Goal: Information Seeking & Learning: Learn about a topic

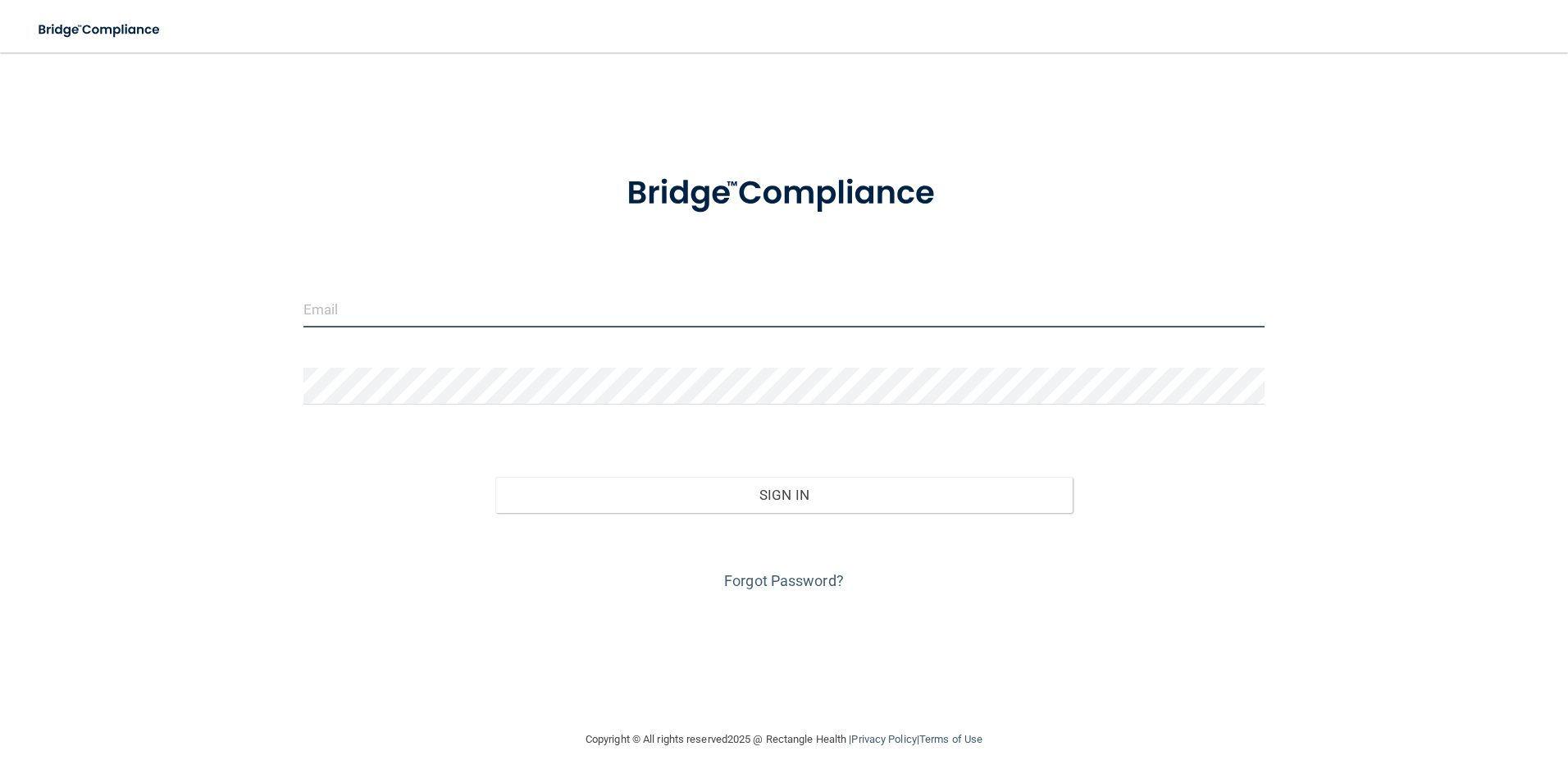
click at [373, 313] on input "email" at bounding box center [784, 309] width 962 height 37
type input "[EMAIL_ADDRESS][DOMAIN_NAME]"
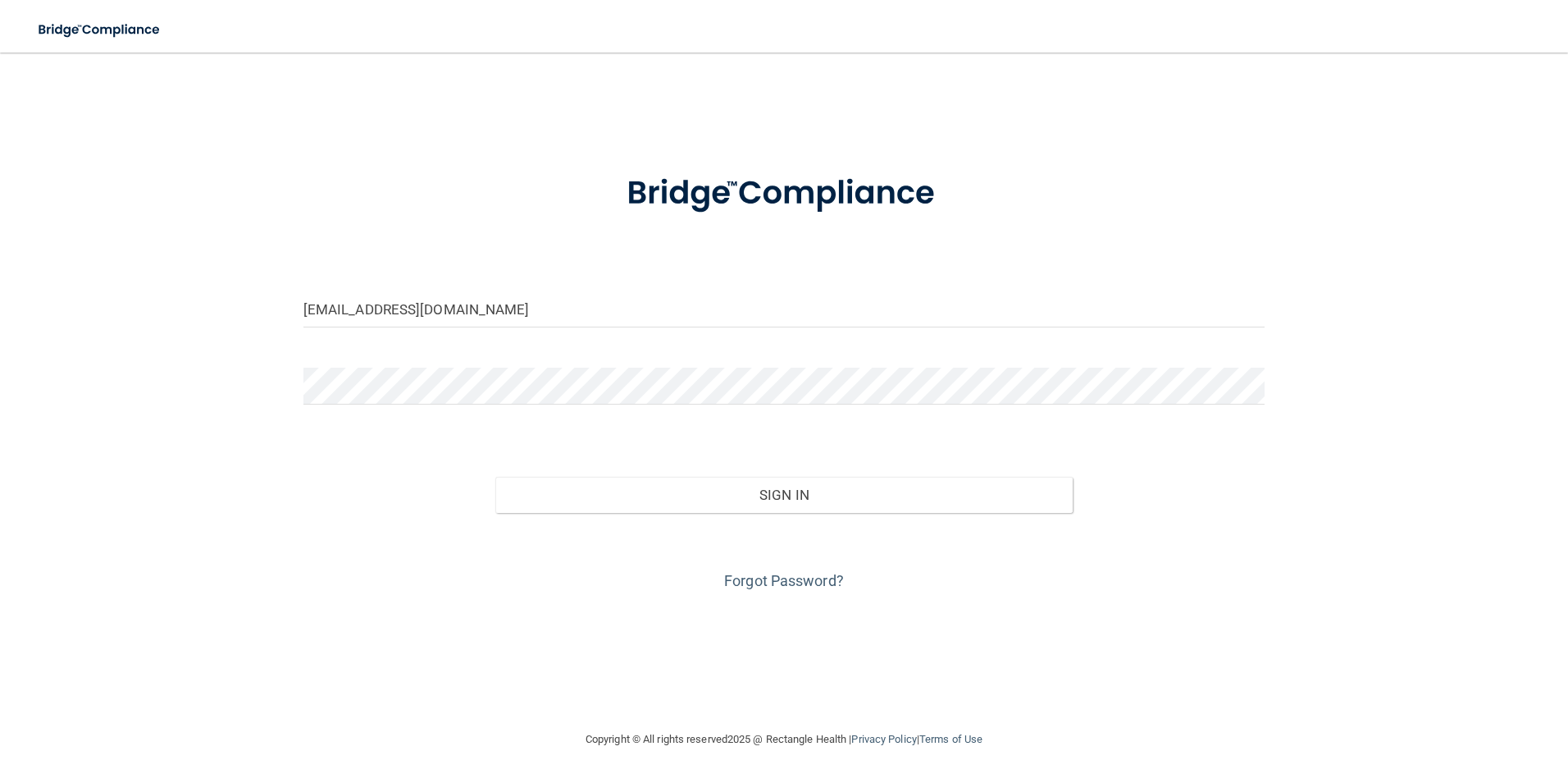
click at [326, 409] on div at bounding box center [784, 392] width 987 height 49
click at [495, 477] on button "Sign In" at bounding box center [784, 495] width 577 height 36
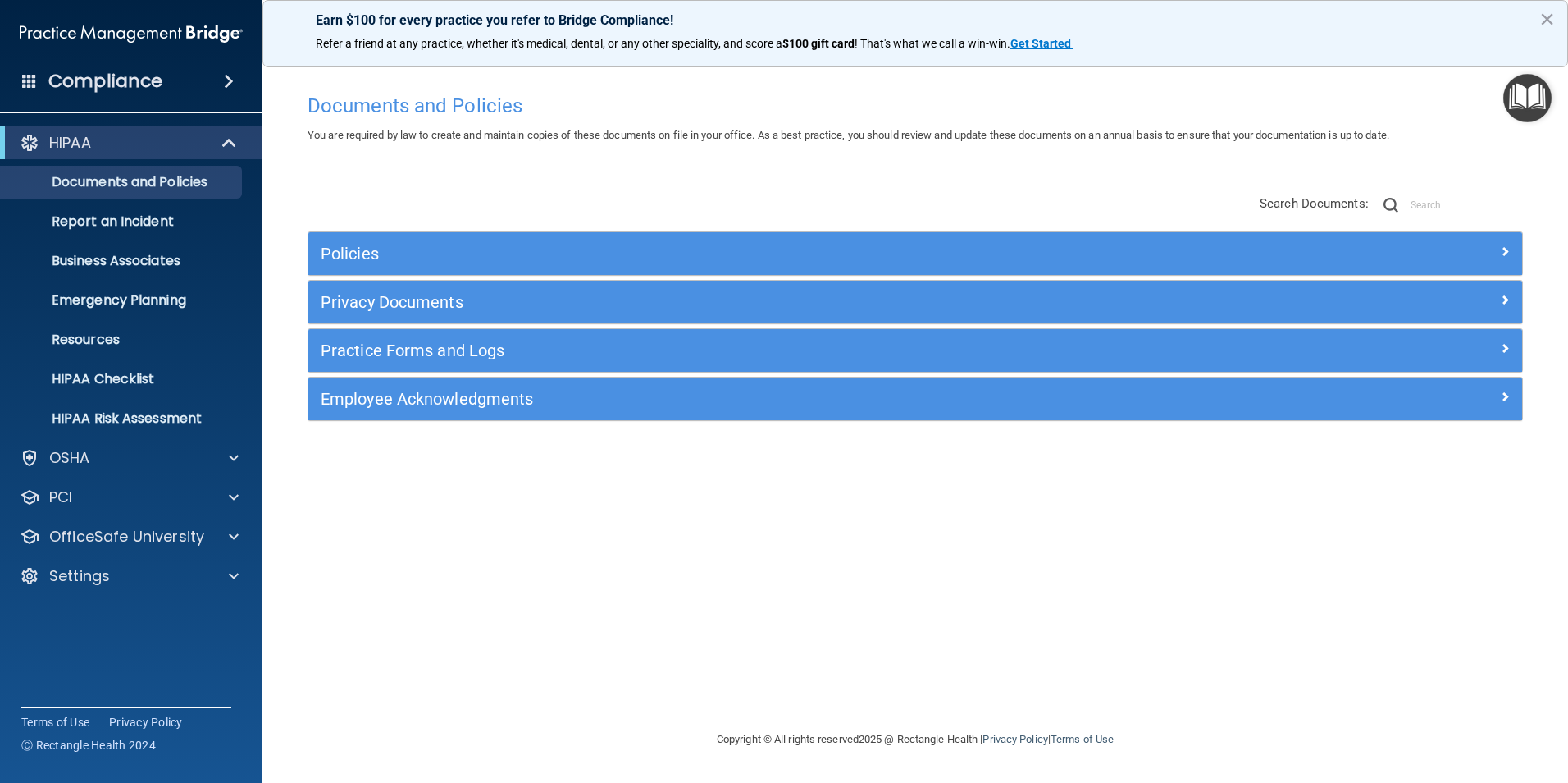
click at [79, 28] on img at bounding box center [131, 34] width 223 height 33
click at [27, 74] on span at bounding box center [29, 80] width 15 height 15
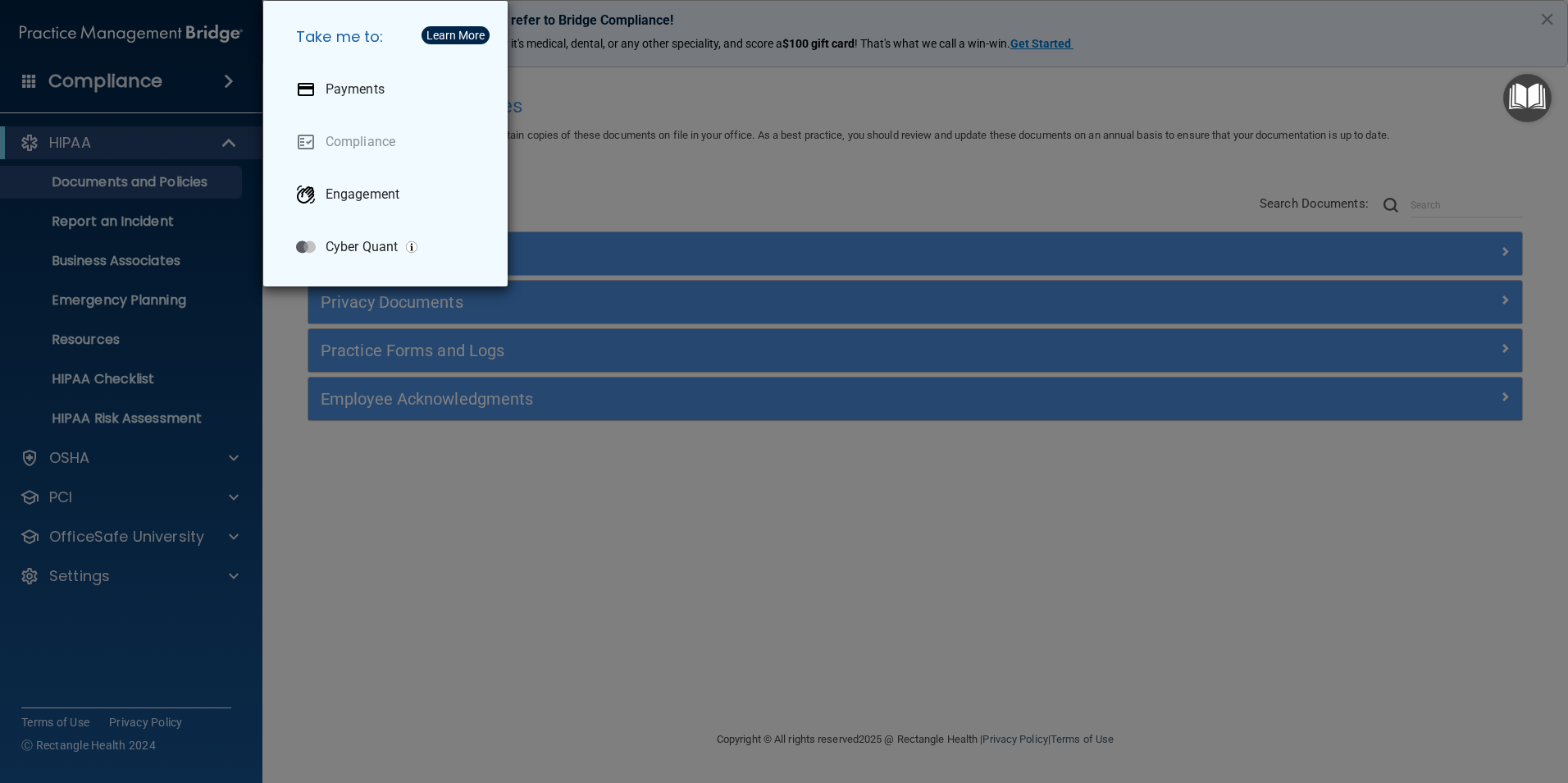
click at [435, 497] on div "Take me to: Payments Compliance Engagement Cyber Quant" at bounding box center [784, 391] width 1568 height 783
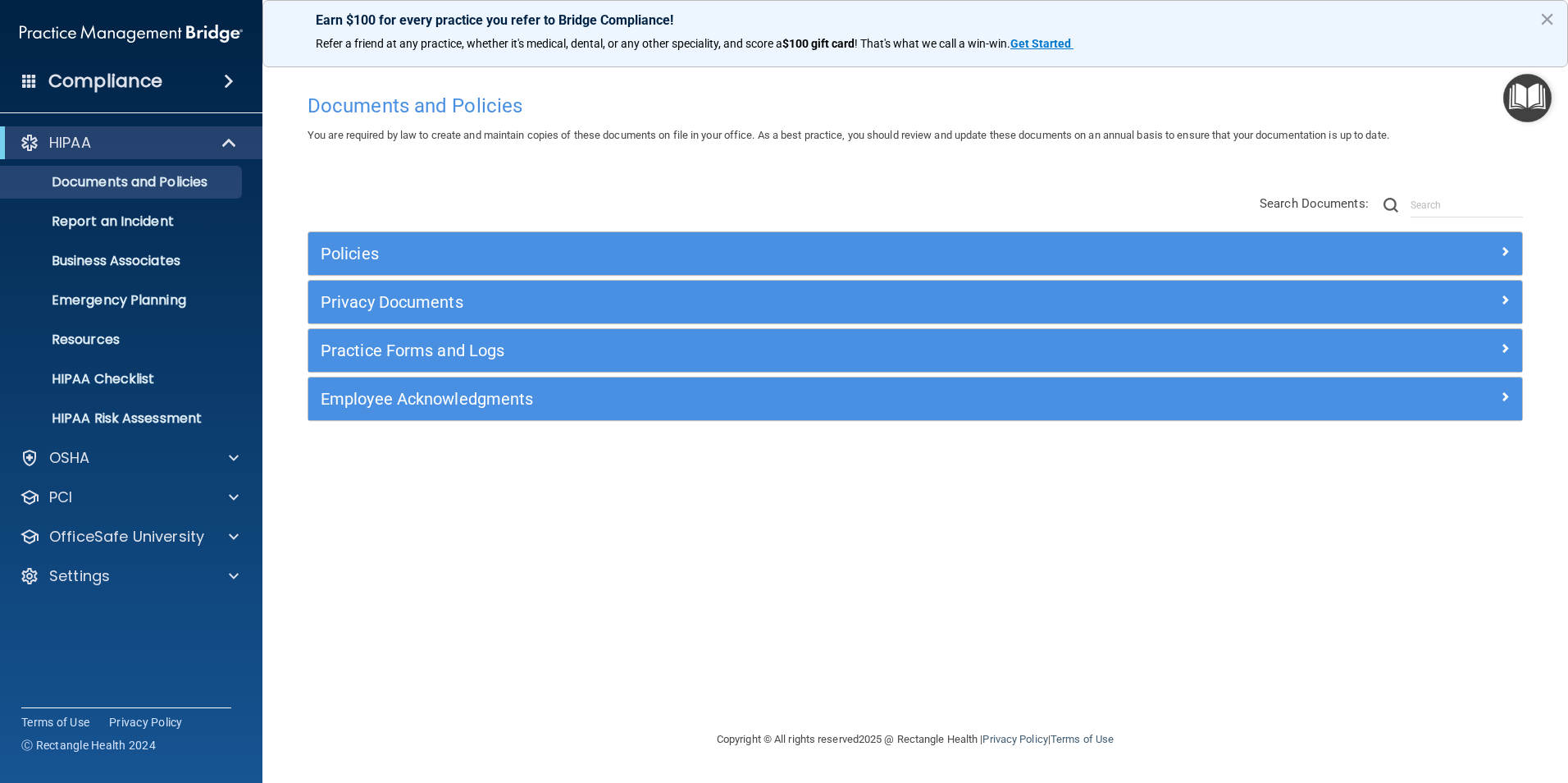
click at [224, 81] on span at bounding box center [229, 81] width 10 height 20
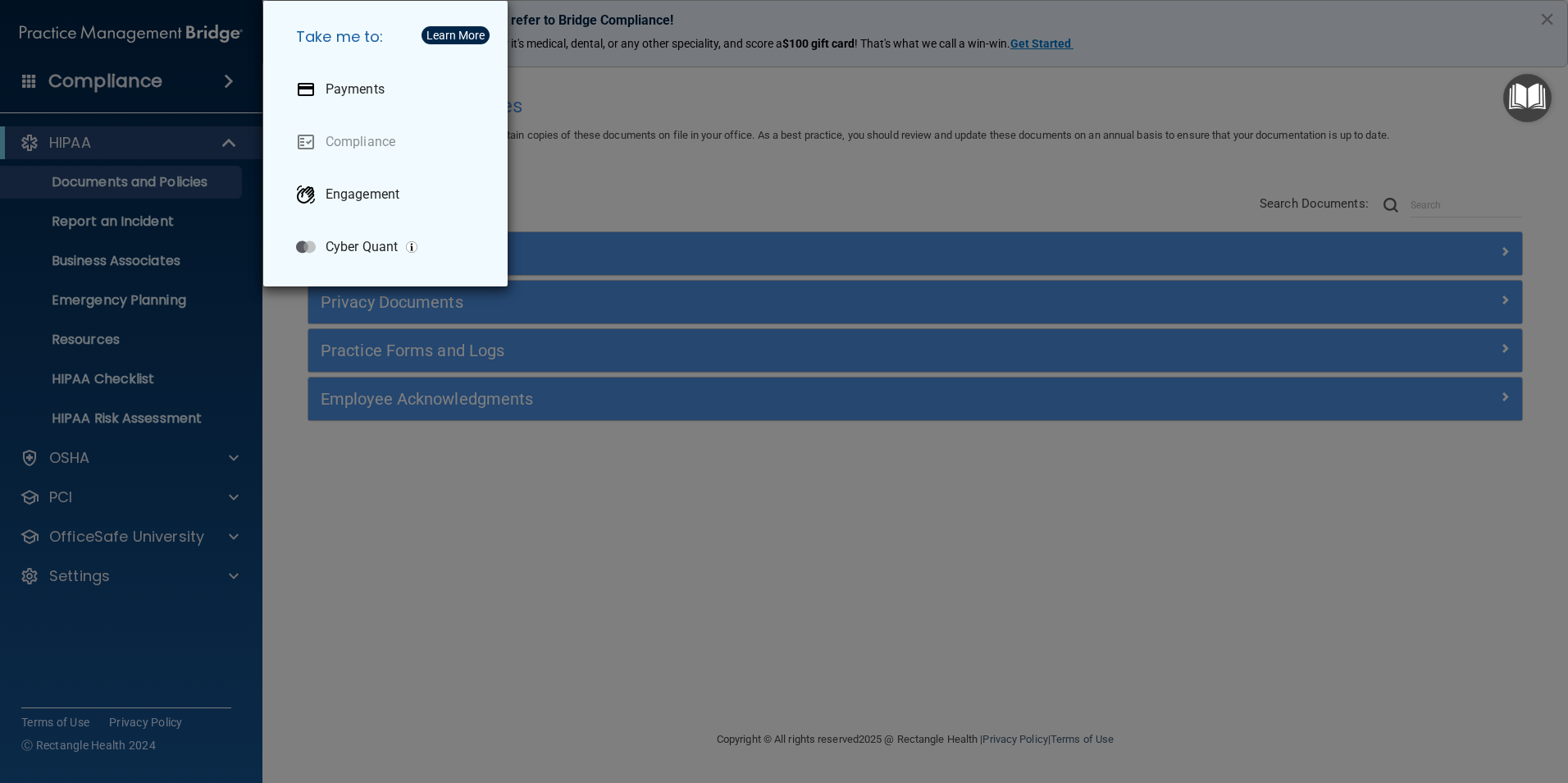
click at [392, 559] on div "Take me to: Payments Compliance Engagement Cyber Quant" at bounding box center [784, 391] width 1568 height 783
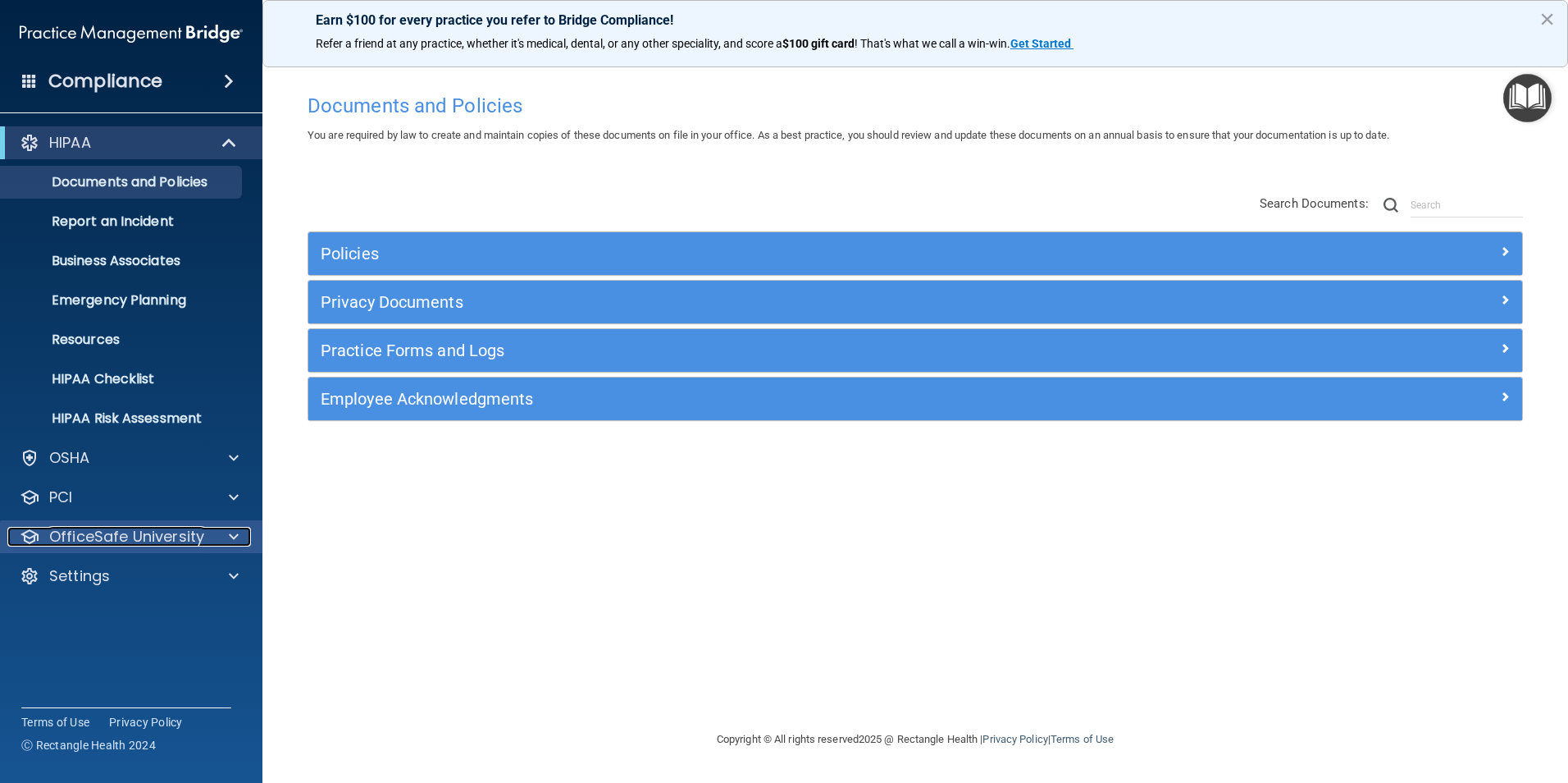
click at [105, 537] on p "OfficeSafe University" at bounding box center [126, 537] width 155 height 20
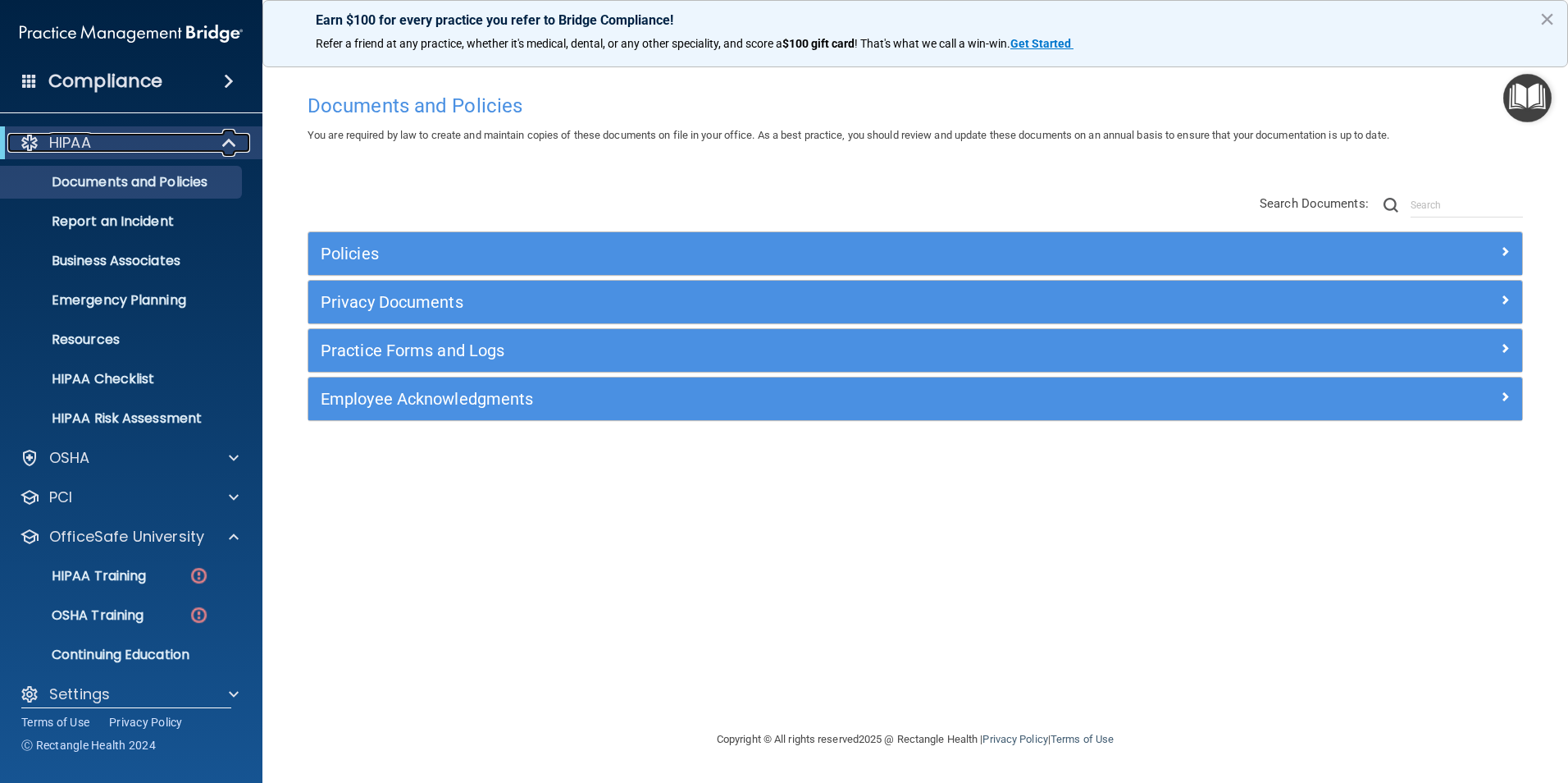
click at [148, 141] on div "HIPAA" at bounding box center [108, 143] width 202 height 20
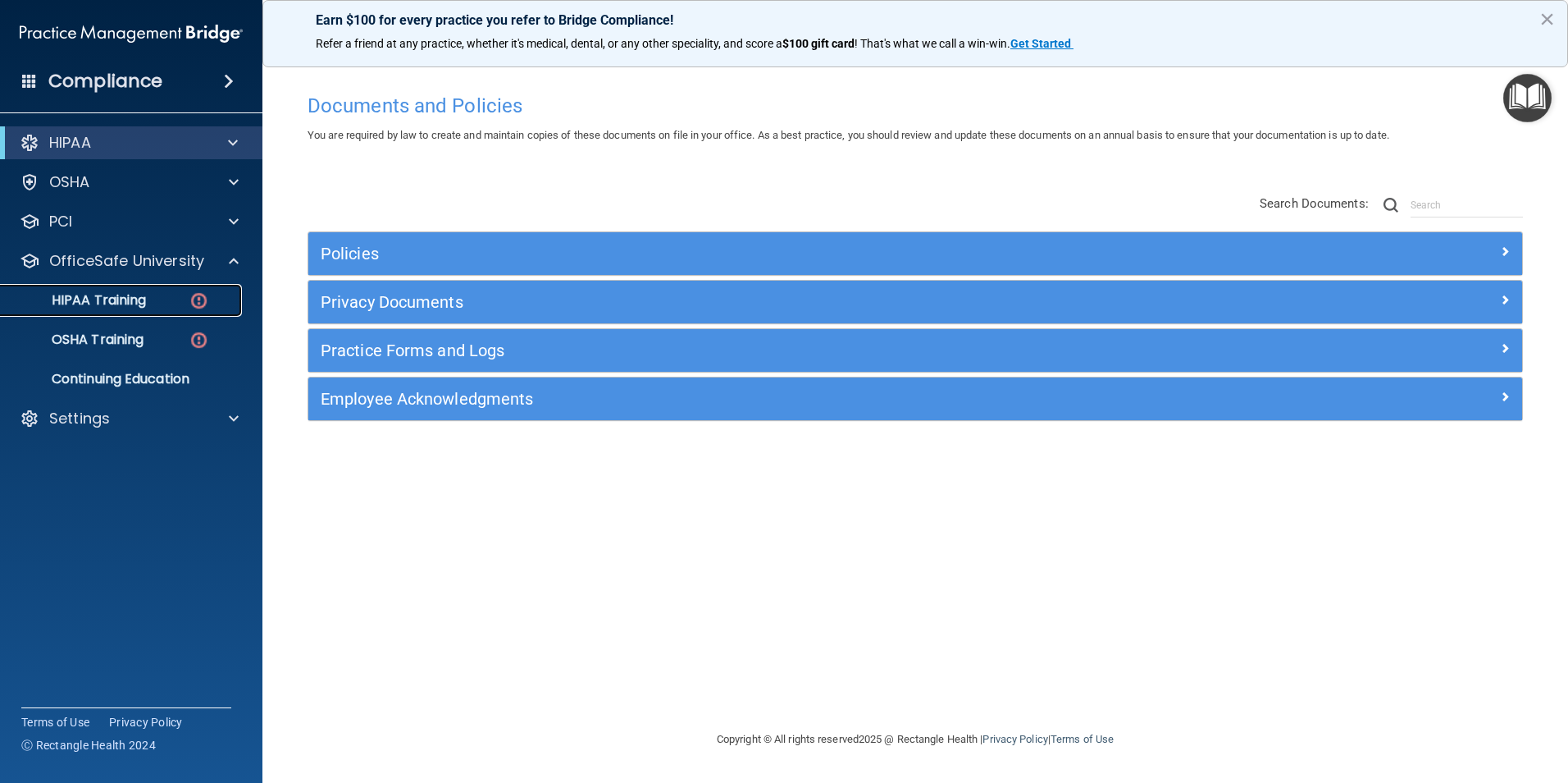
click at [124, 299] on p "HIPAA Training" at bounding box center [78, 300] width 136 height 17
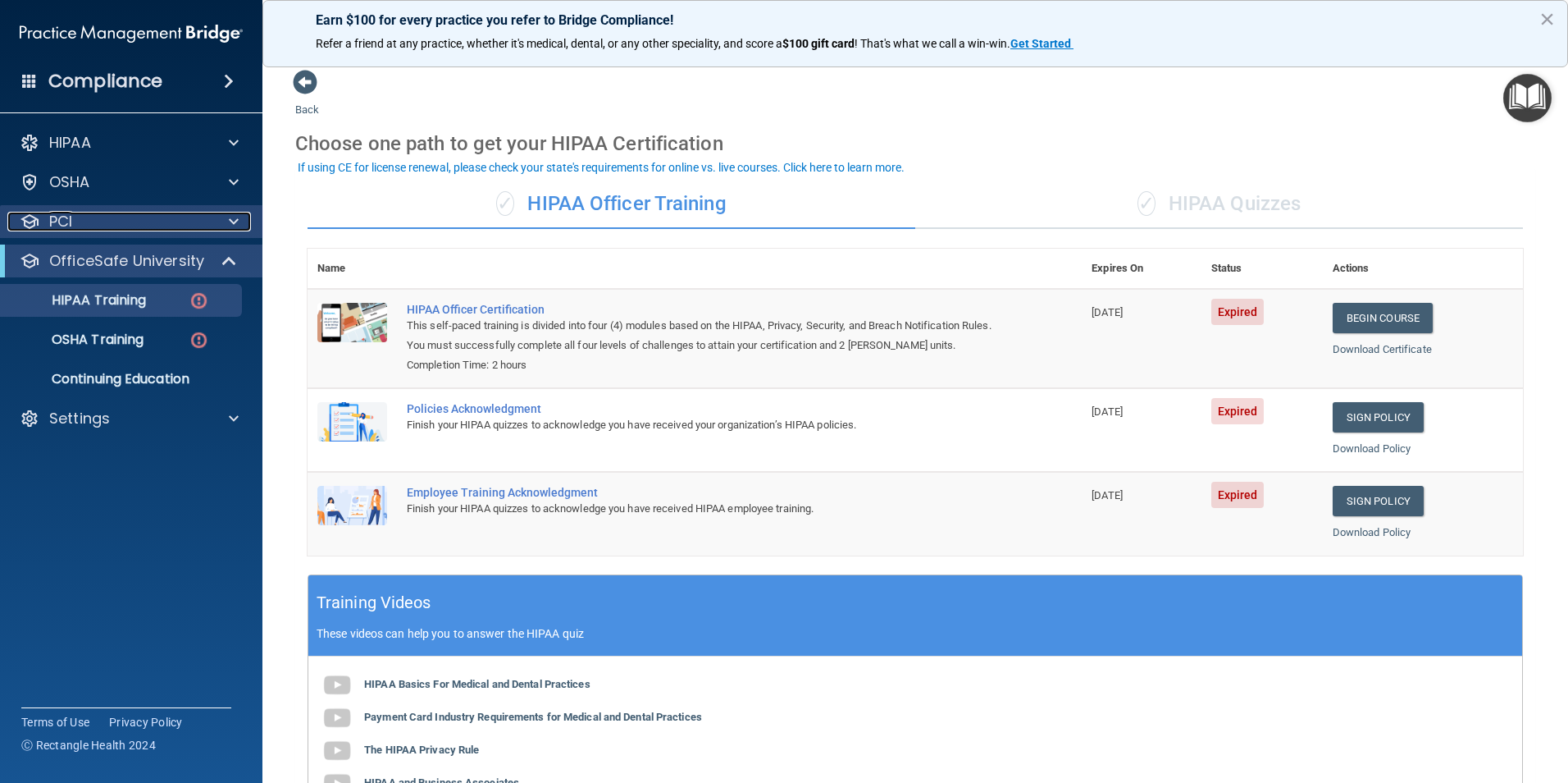
click at [117, 216] on div "PCI" at bounding box center [109, 222] width 203 height 20
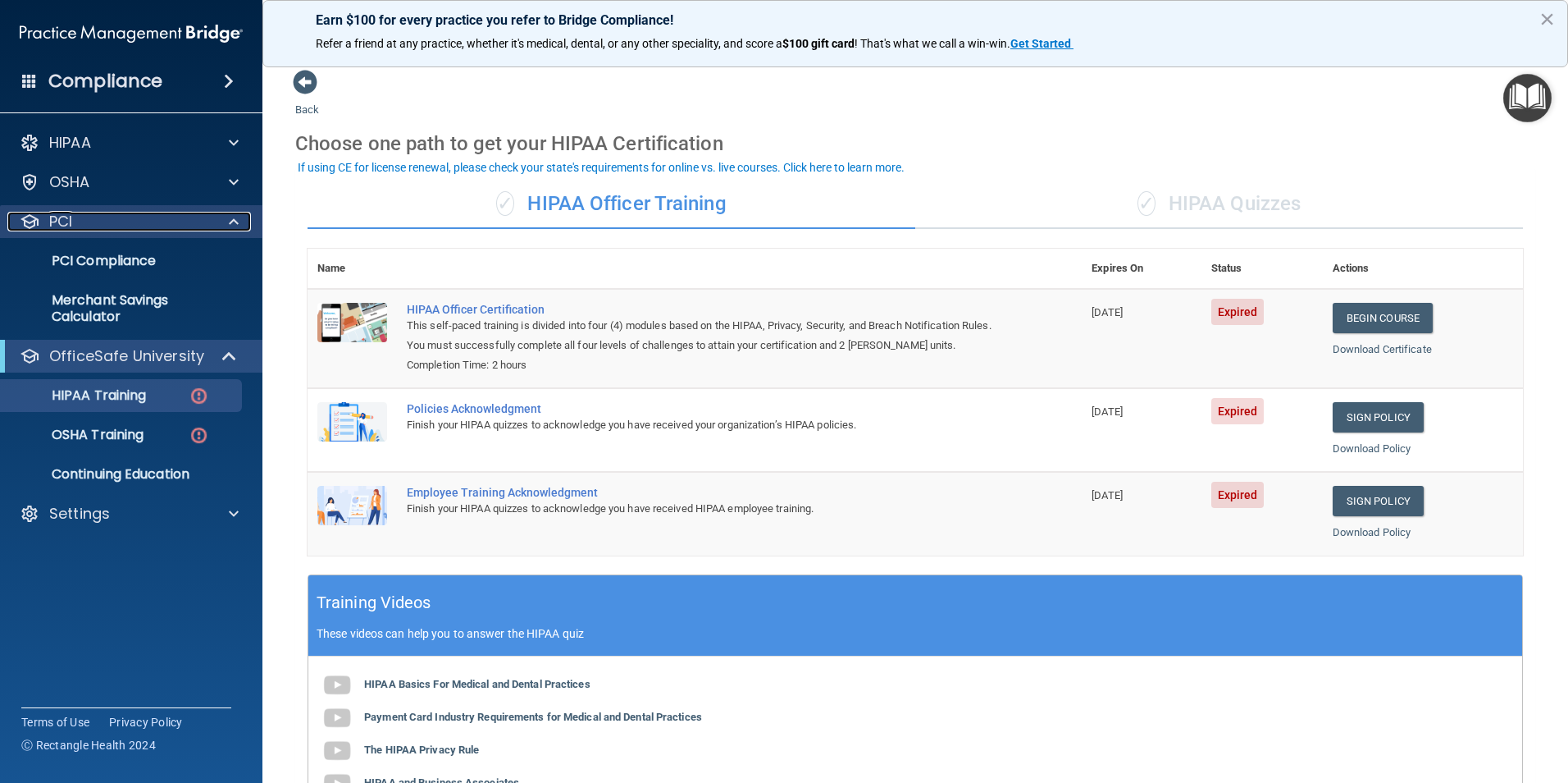
click at [189, 223] on div "PCI" at bounding box center [109, 222] width 203 height 20
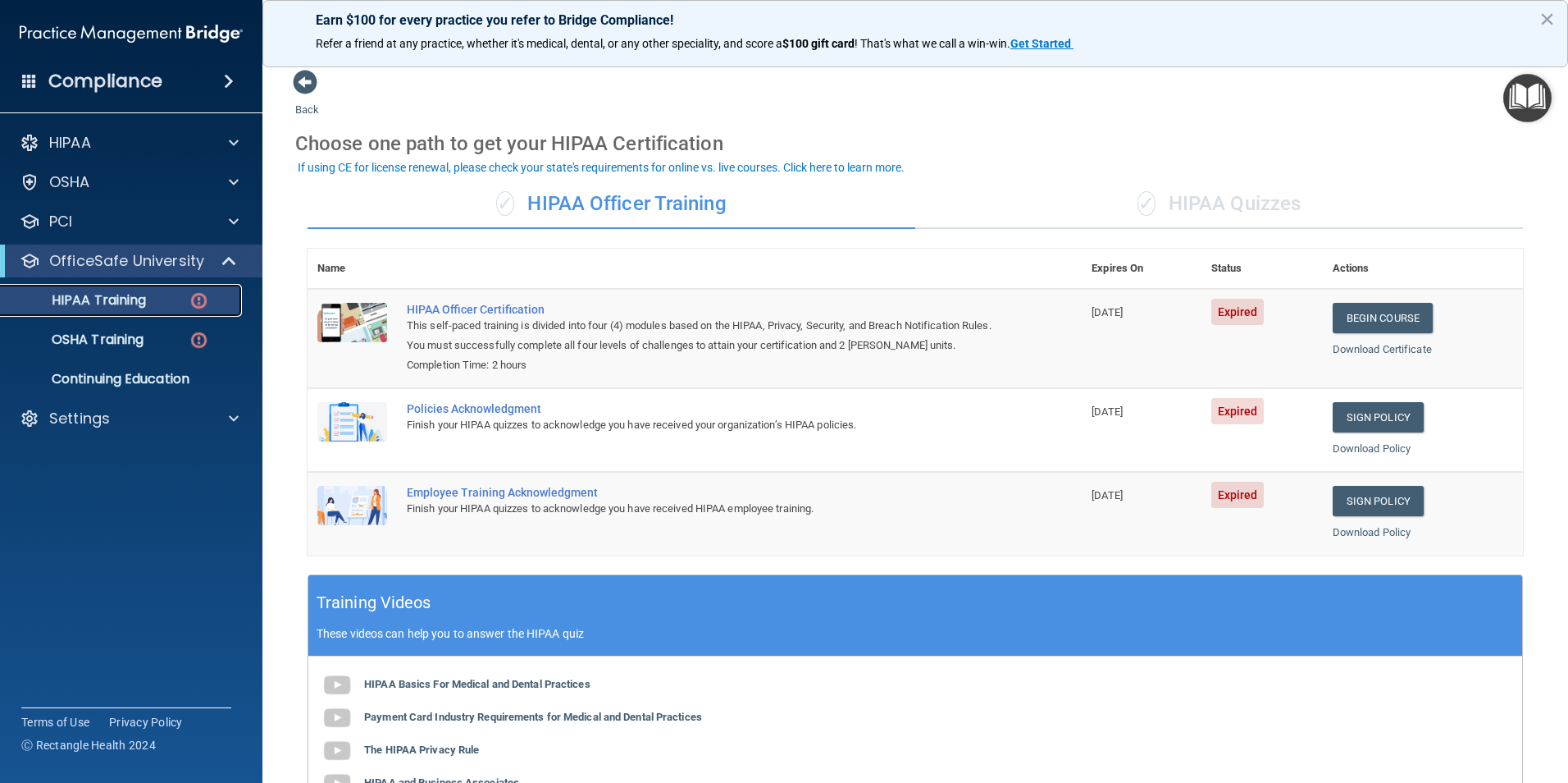
click at [120, 298] on p "HIPAA Training" at bounding box center [78, 300] width 136 height 17
click at [93, 224] on div "PCI" at bounding box center [109, 222] width 203 height 20
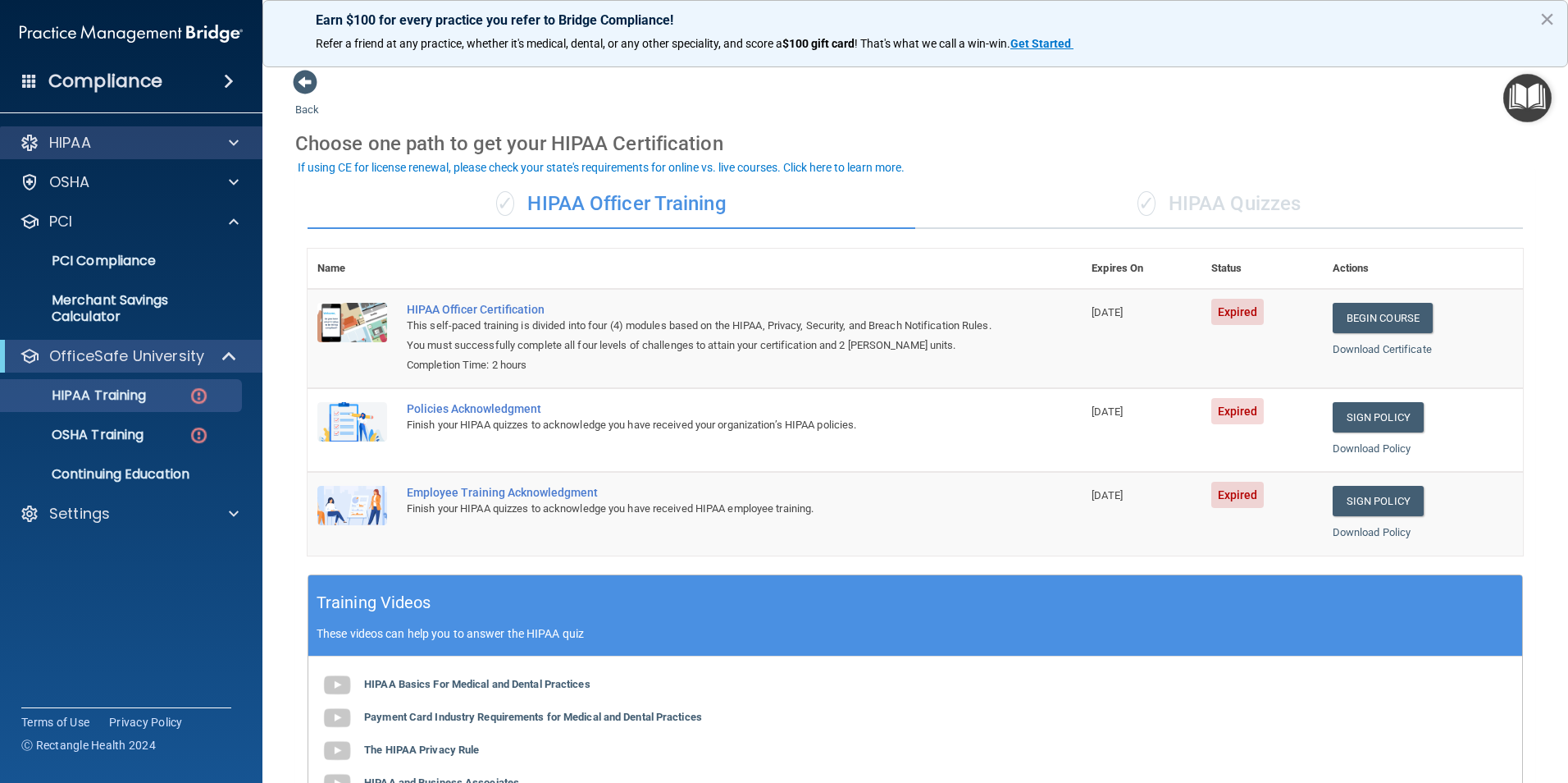
click at [109, 156] on div "HIPAA" at bounding box center [132, 143] width 264 height 33
click at [130, 355] on p "OfficeSafe University" at bounding box center [126, 356] width 155 height 20
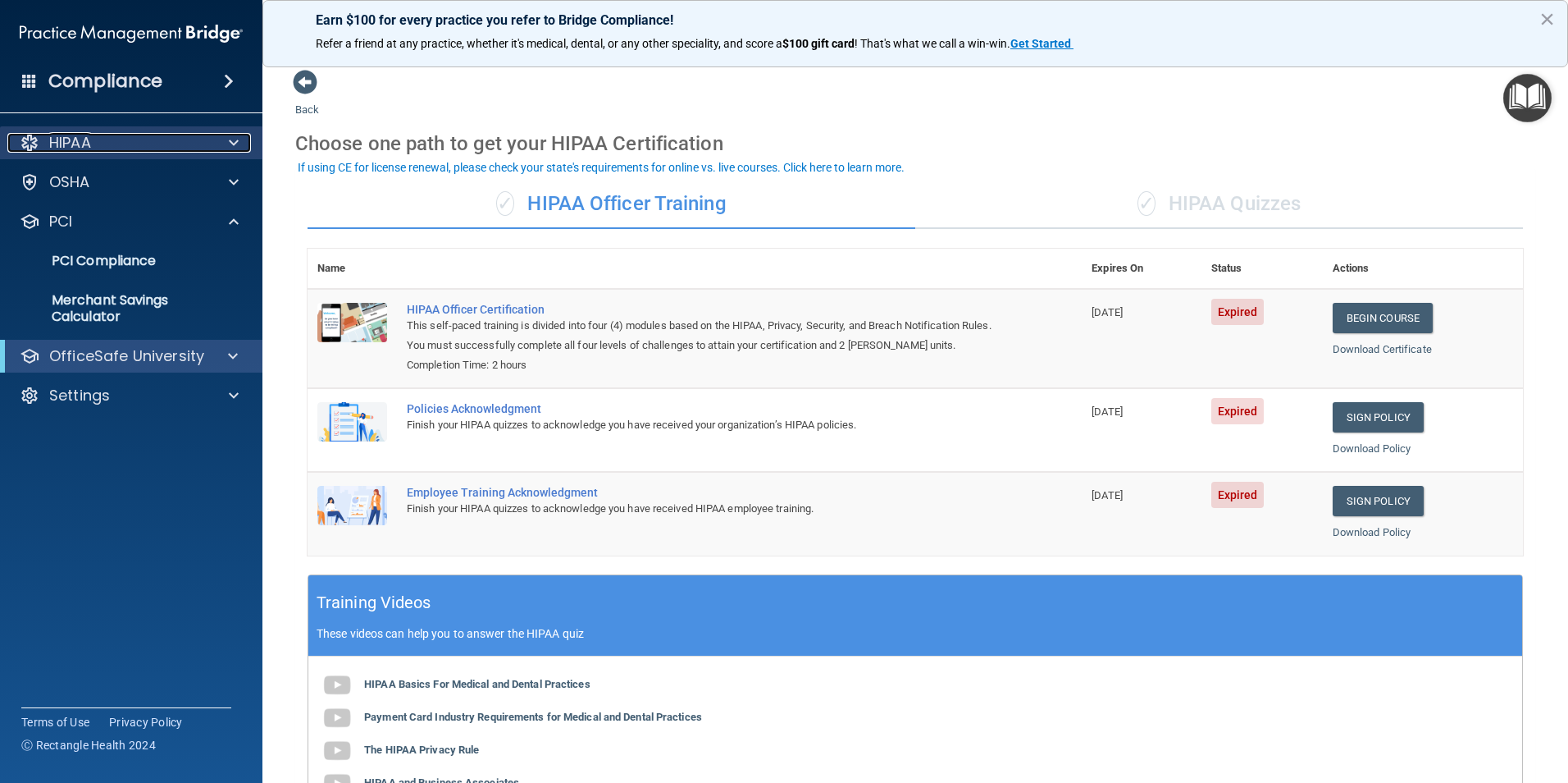
click at [95, 142] on div "HIPAA" at bounding box center [109, 143] width 203 height 20
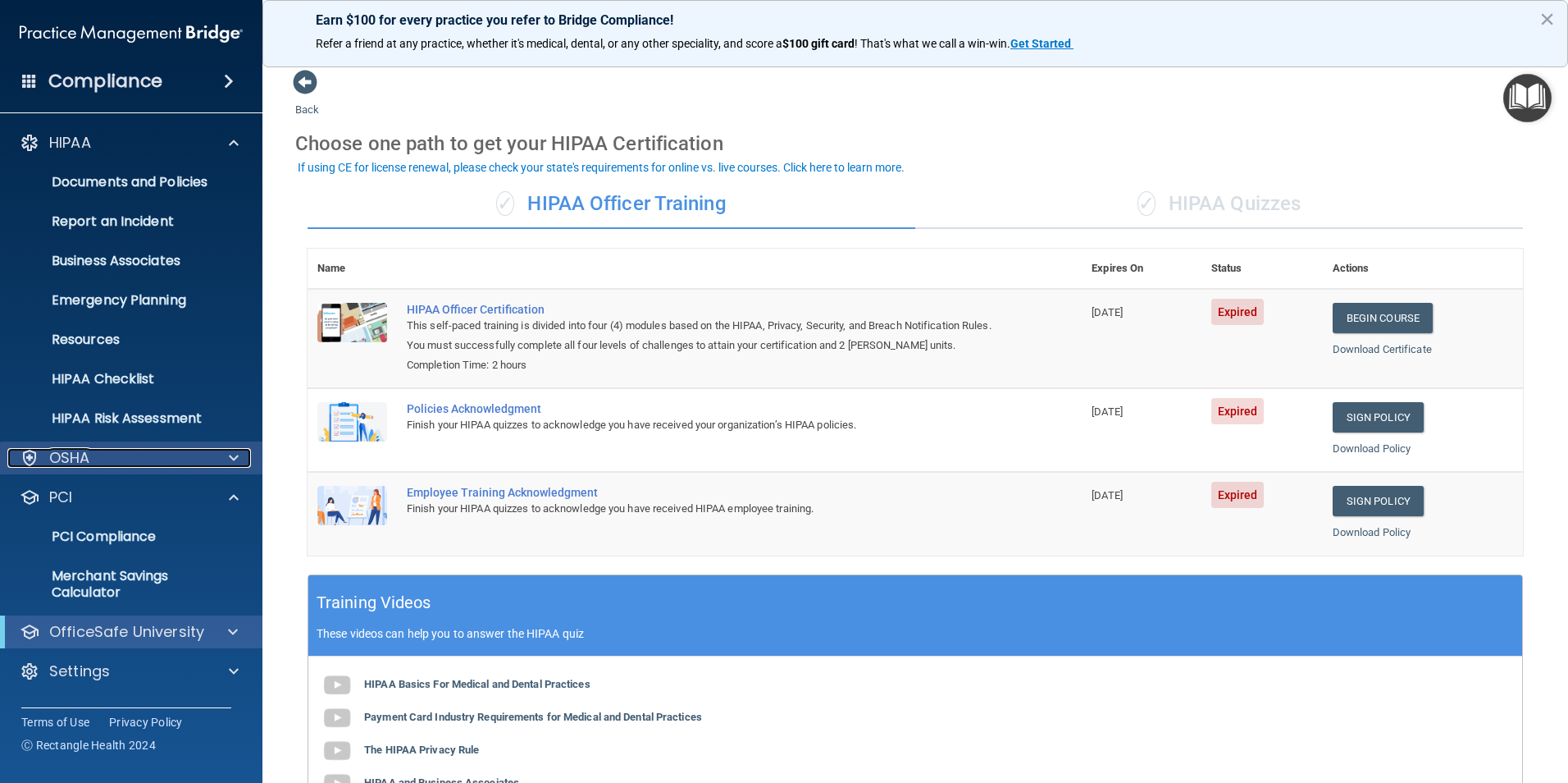
click at [107, 455] on div "OSHA" at bounding box center [109, 457] width 203 height 20
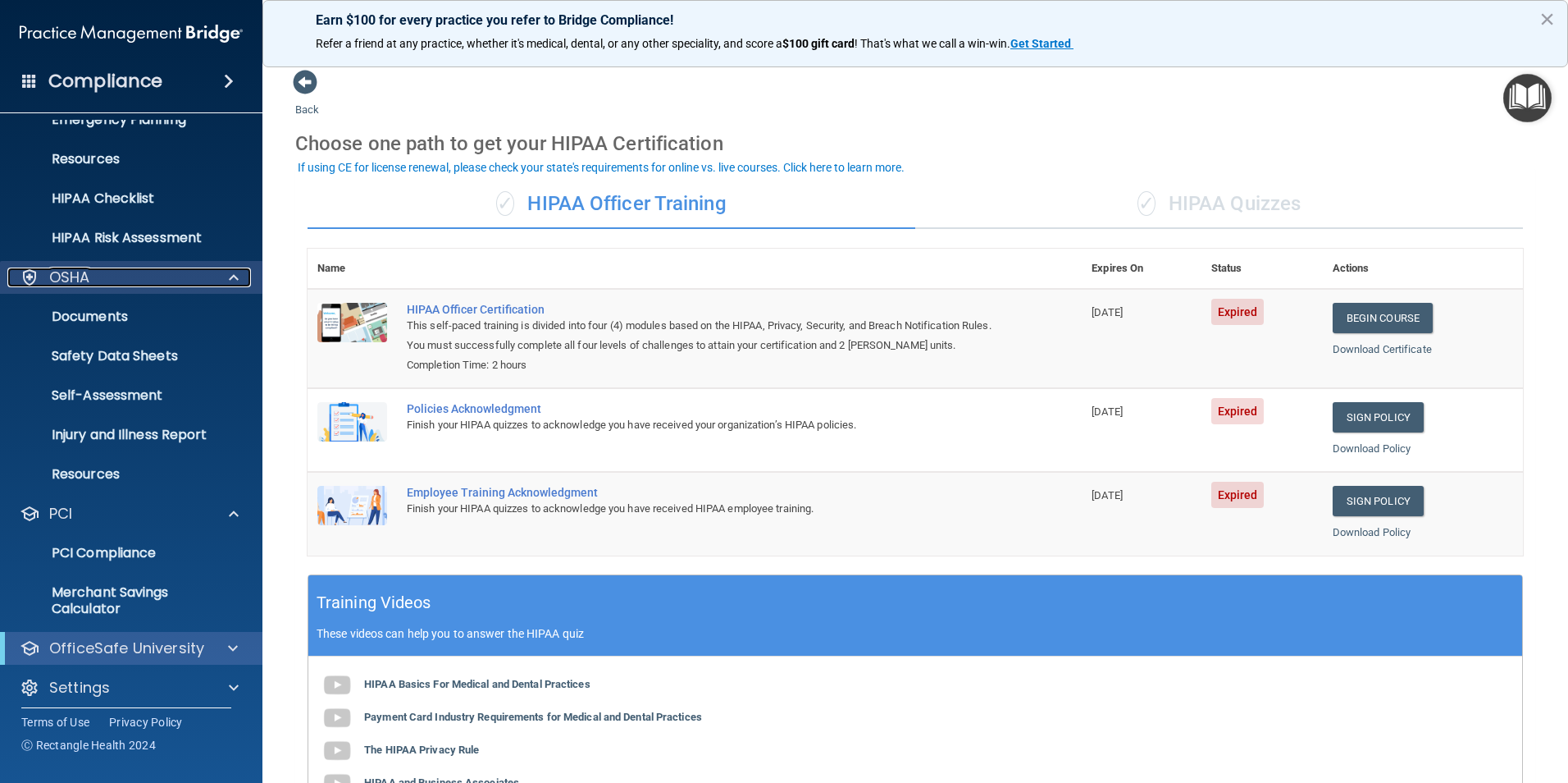
scroll to position [191, 0]
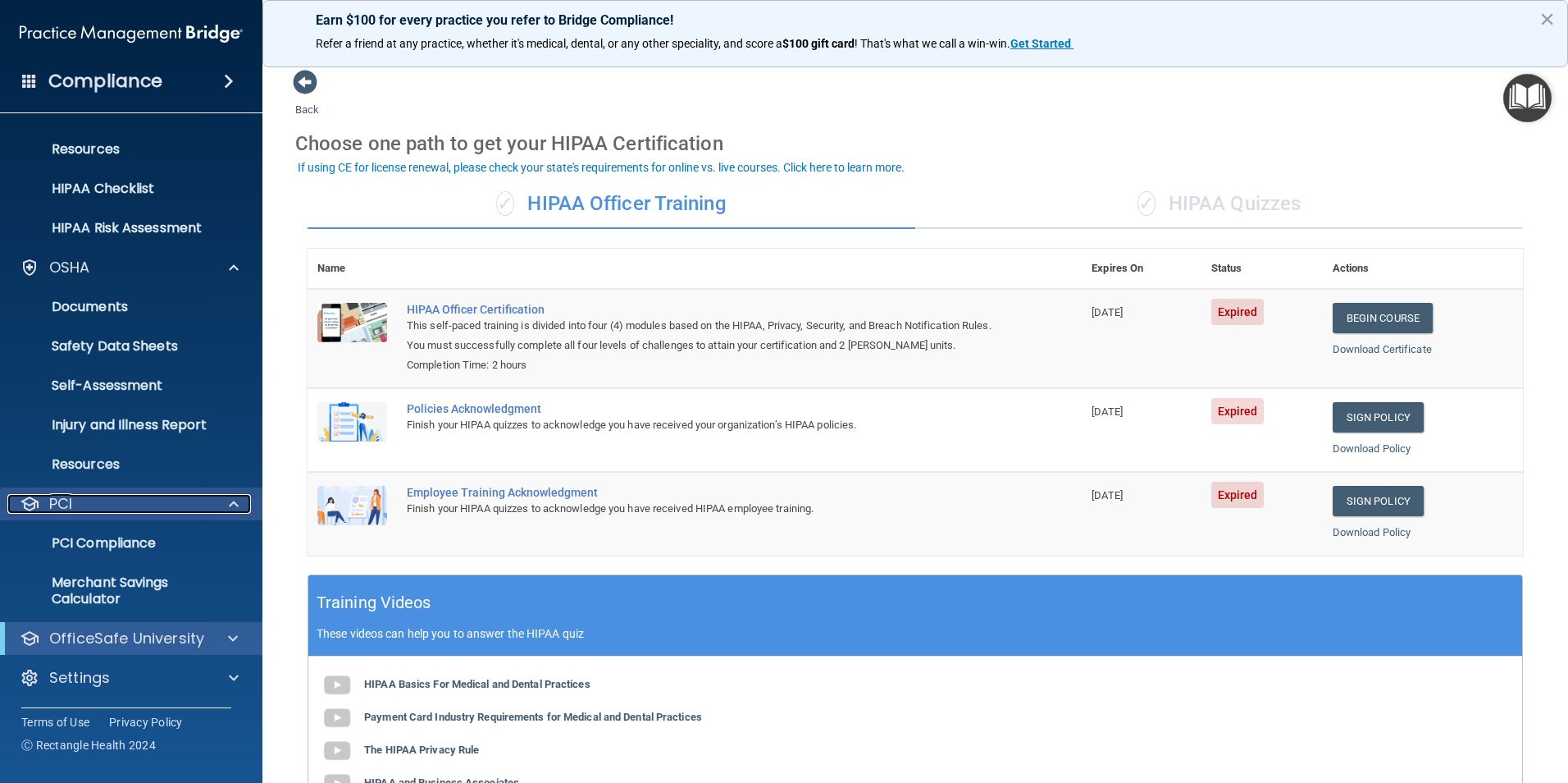
click at [76, 505] on div "PCI" at bounding box center [109, 503] width 203 height 20
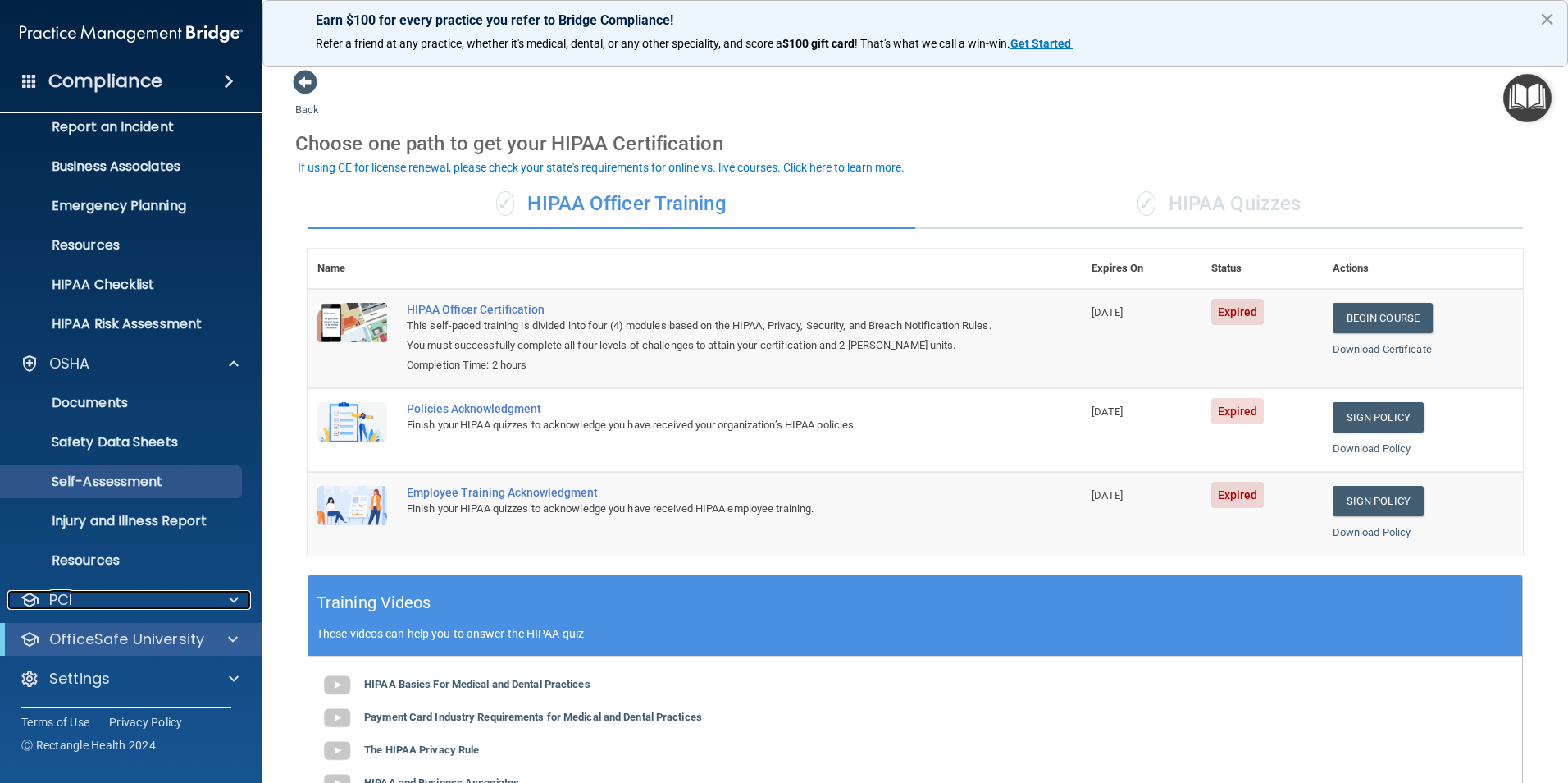
scroll to position [95, 0]
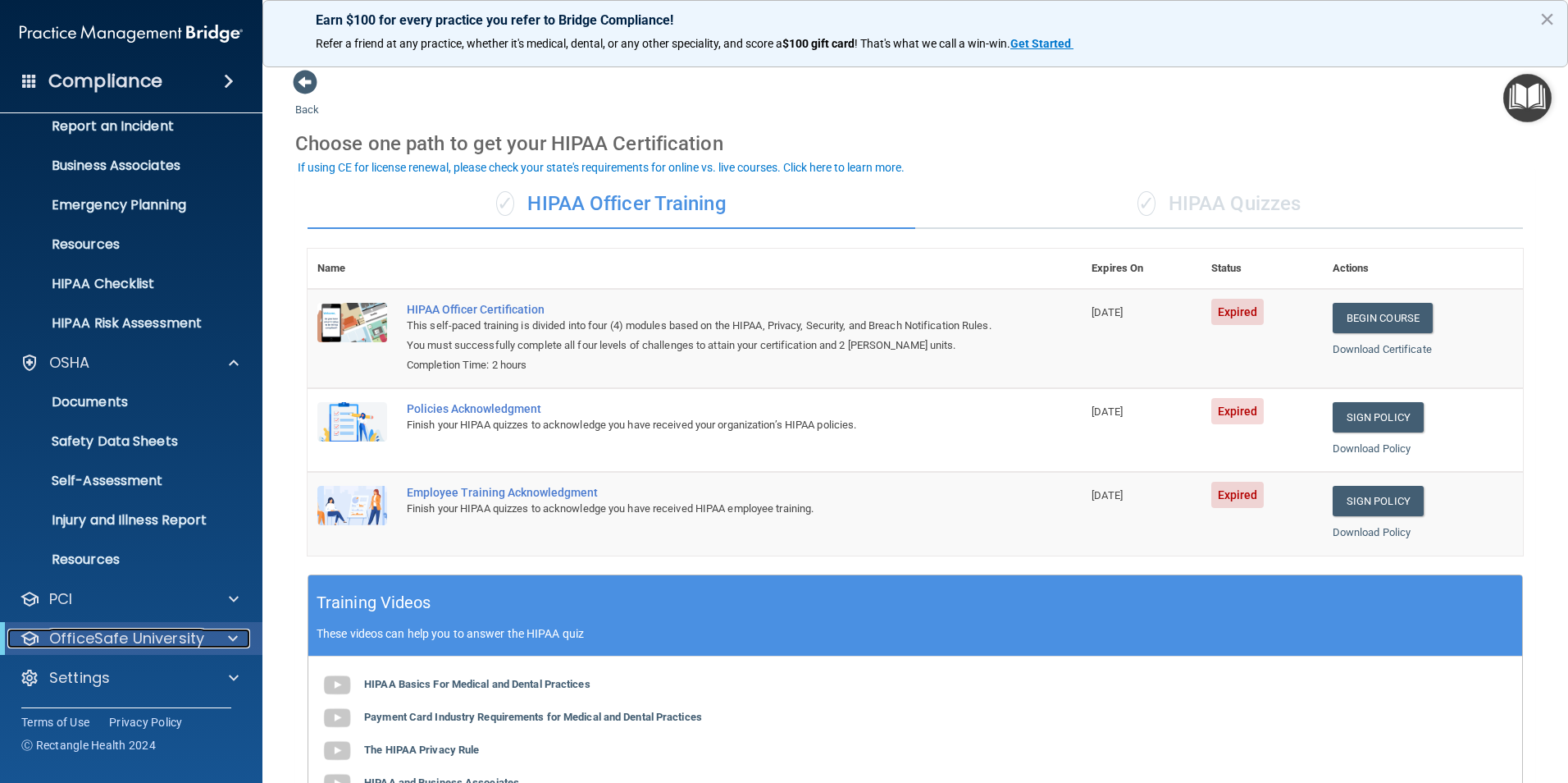
click at [132, 637] on p "OfficeSafe University" at bounding box center [126, 638] width 155 height 20
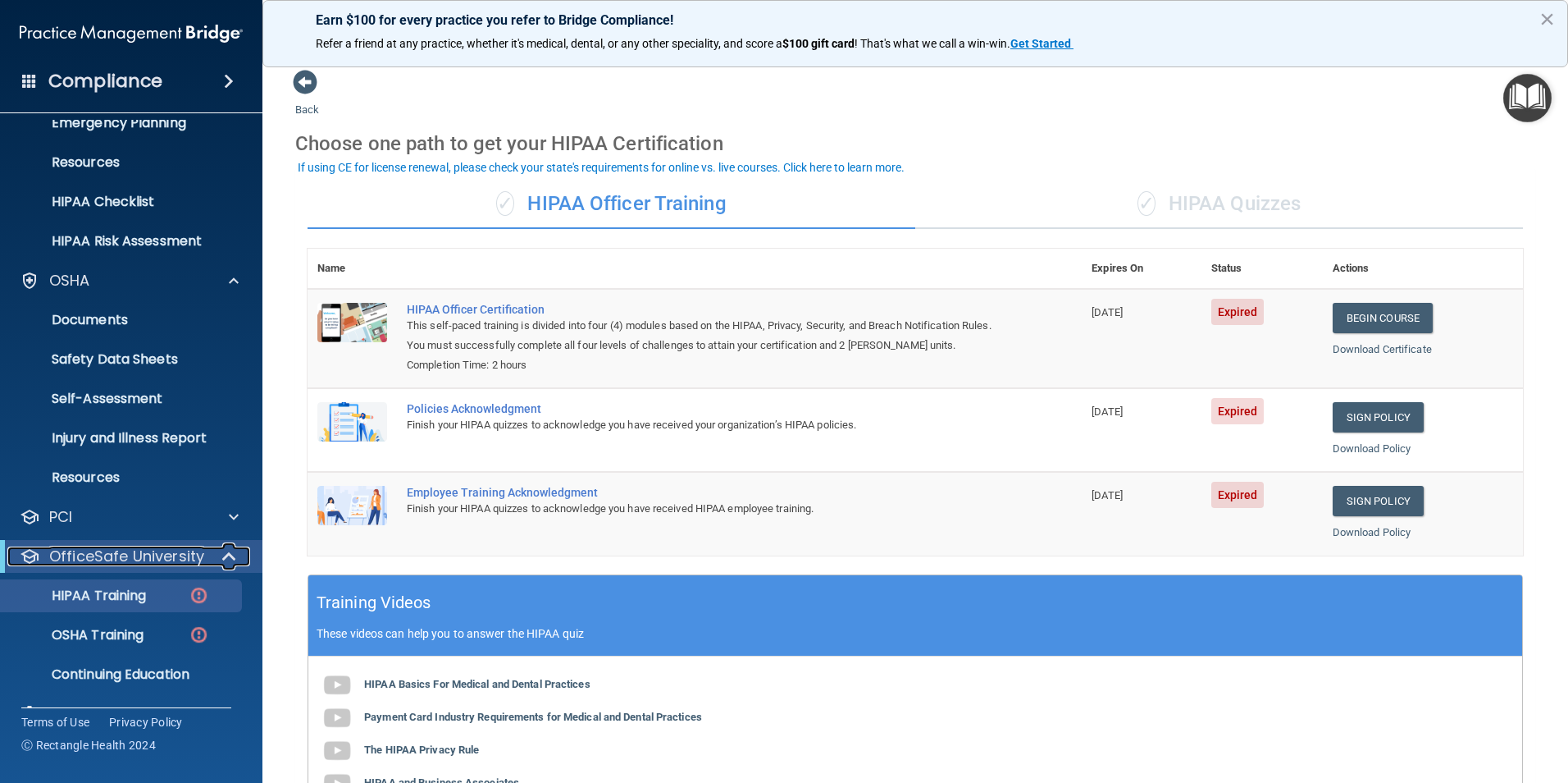
scroll to position [213, 0]
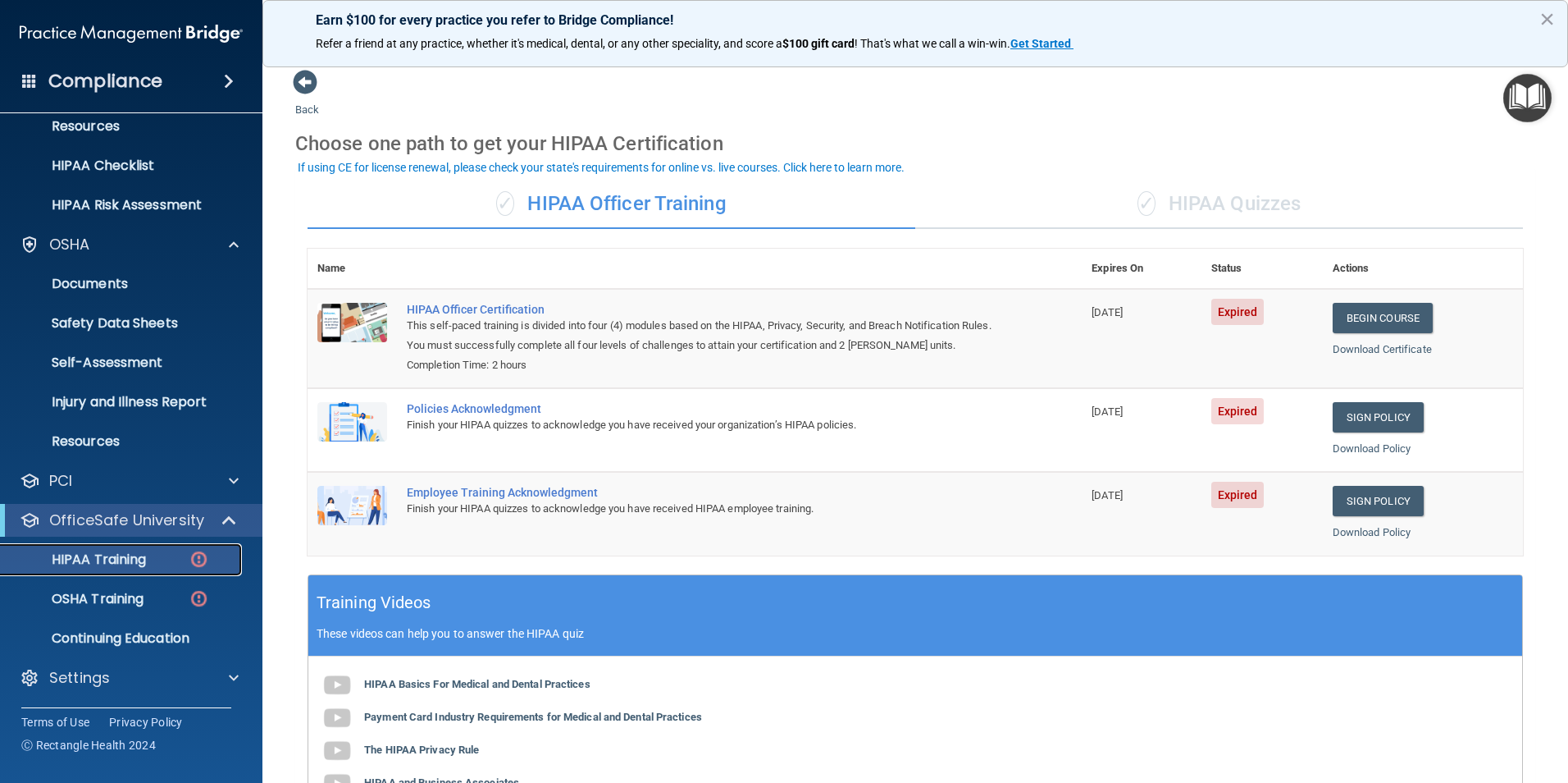
click at [115, 563] on p "HIPAA Training" at bounding box center [78, 559] width 136 height 17
click at [124, 599] on p "OSHA Training" at bounding box center [77, 599] width 133 height 17
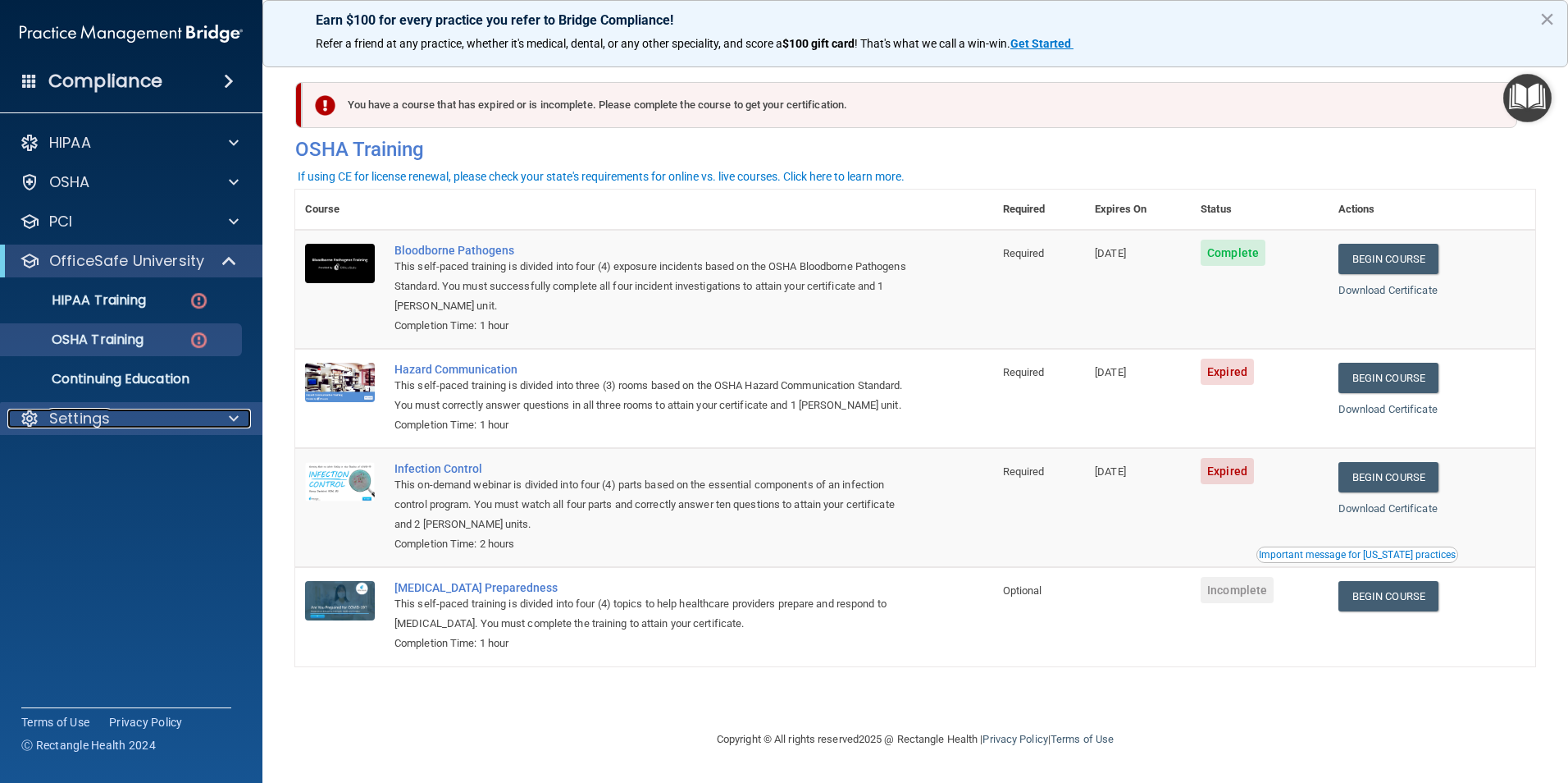
click at [115, 413] on div "Settings" at bounding box center [109, 418] width 203 height 20
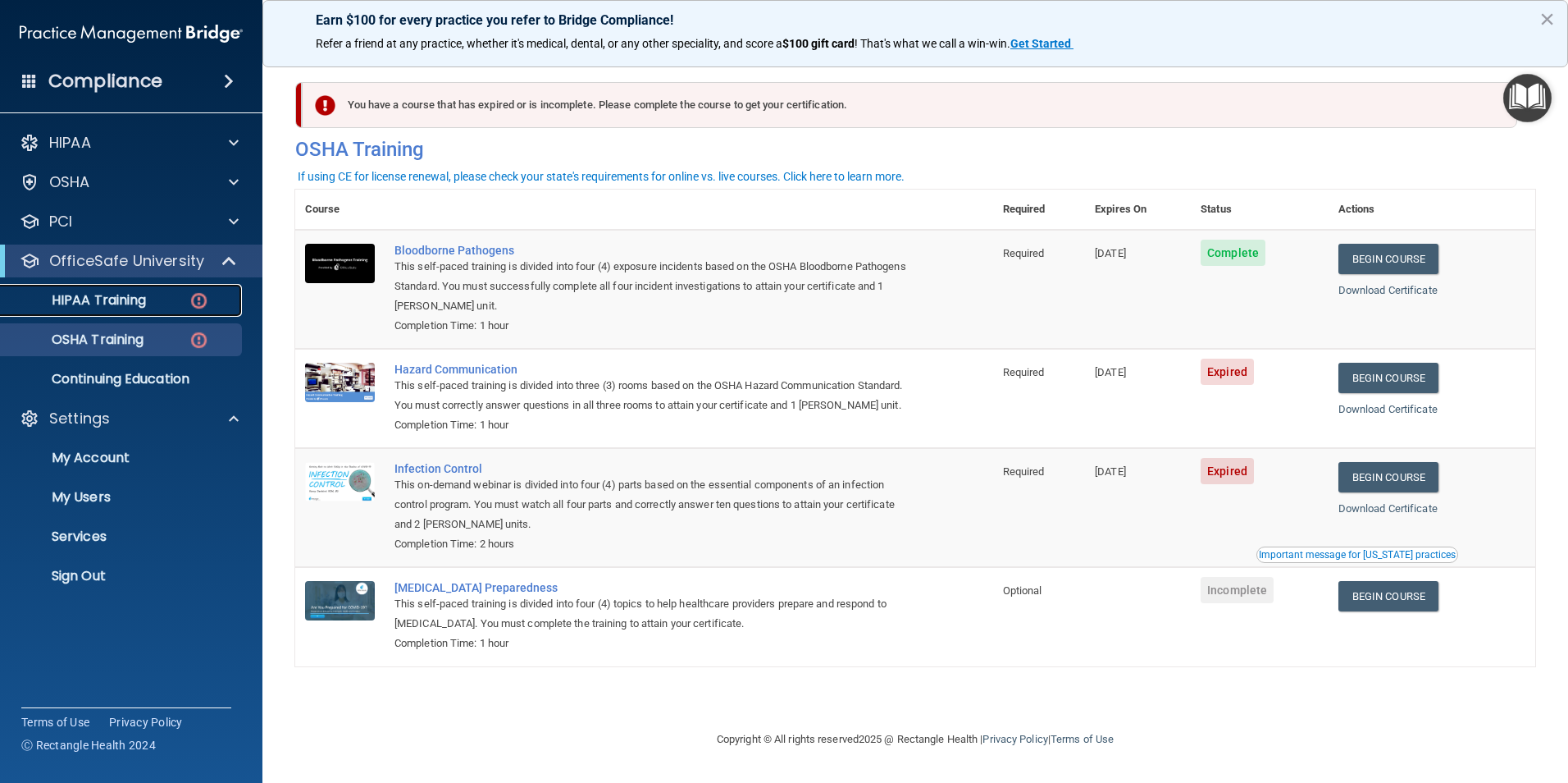
click at [104, 297] on p "HIPAA Training" at bounding box center [78, 300] width 136 height 17
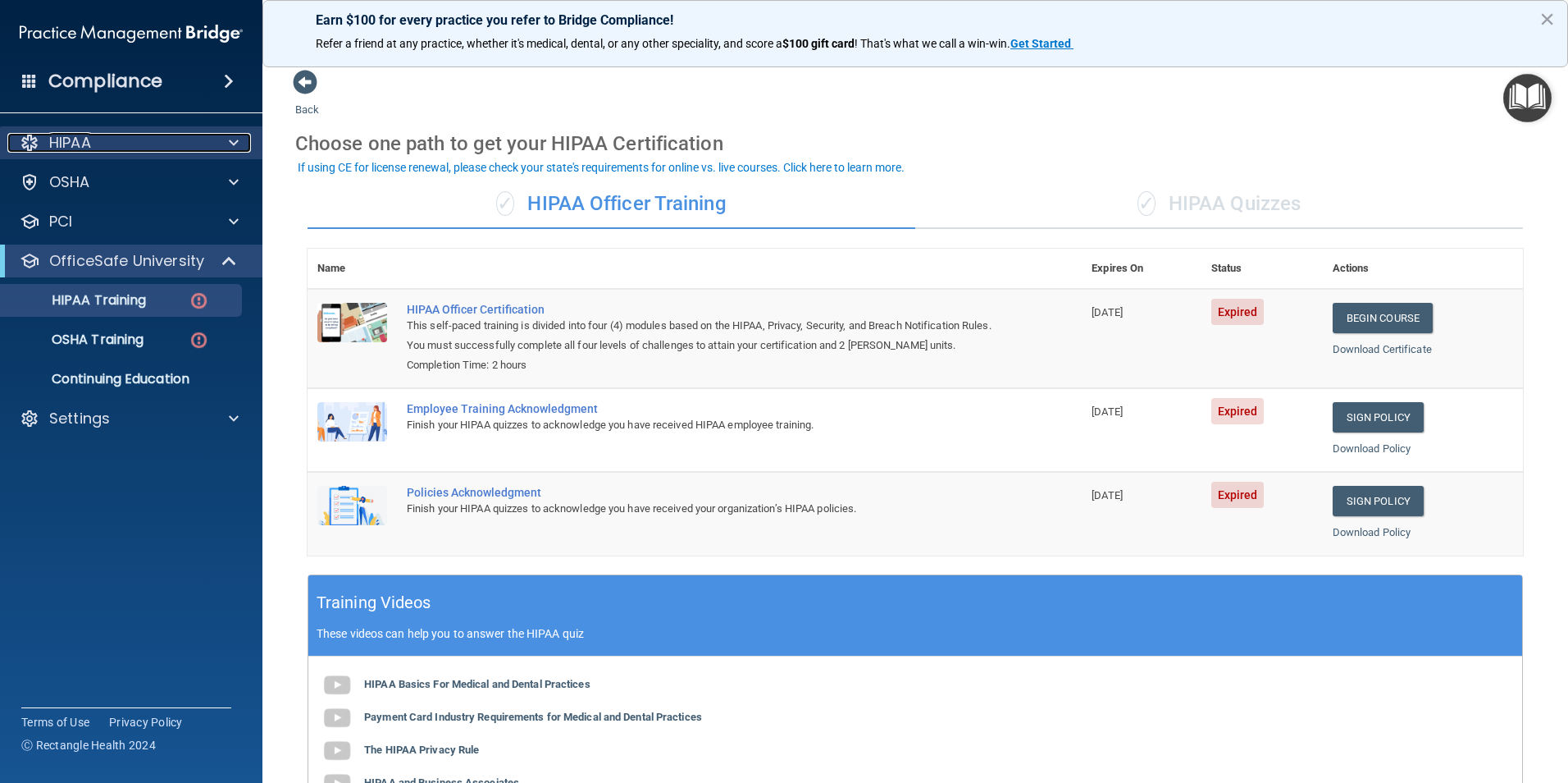
click at [67, 140] on p "HIPAA" at bounding box center [69, 143] width 42 height 20
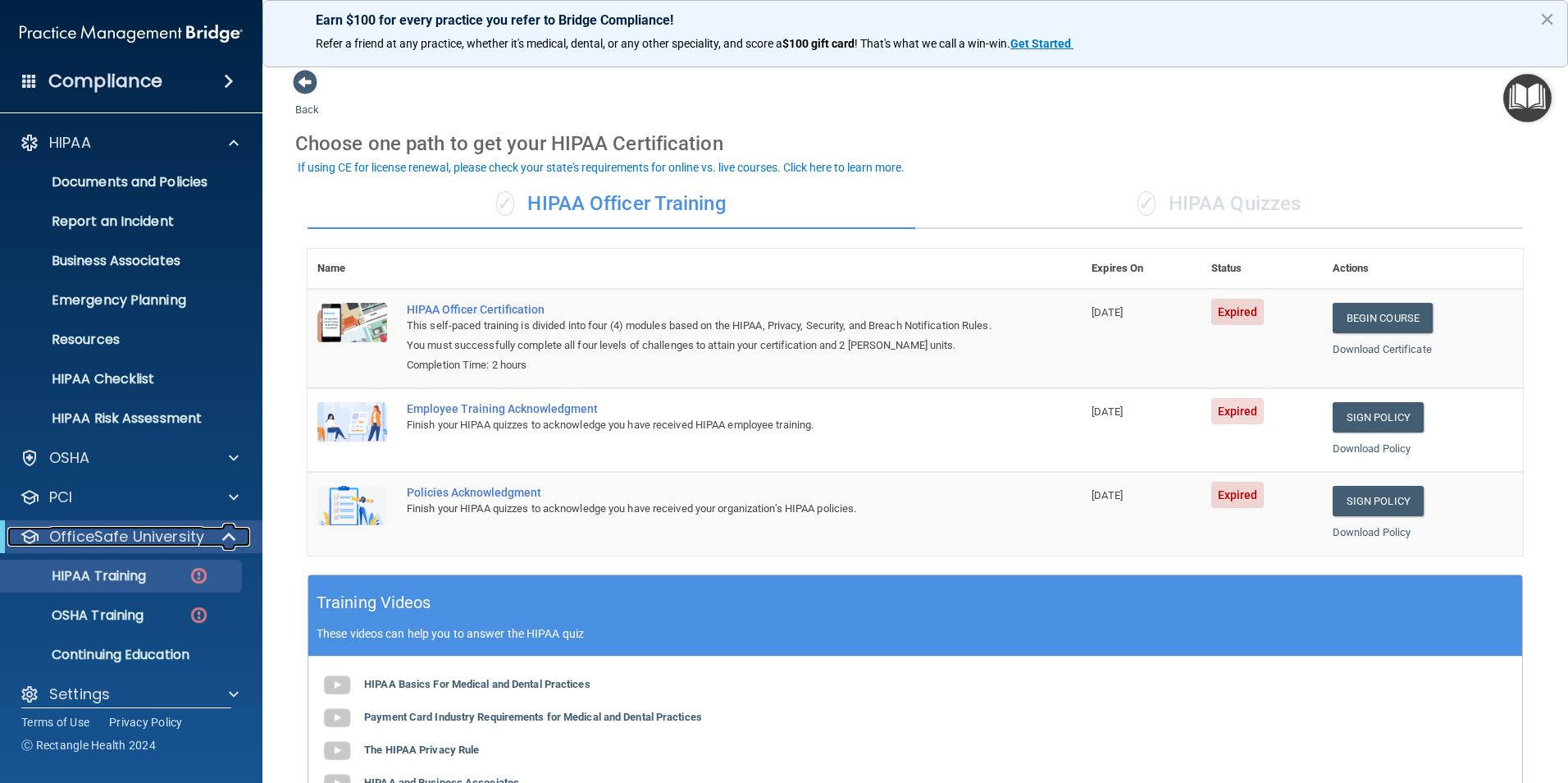
click at [130, 537] on p "OfficeSafe University" at bounding box center [126, 537] width 155 height 20
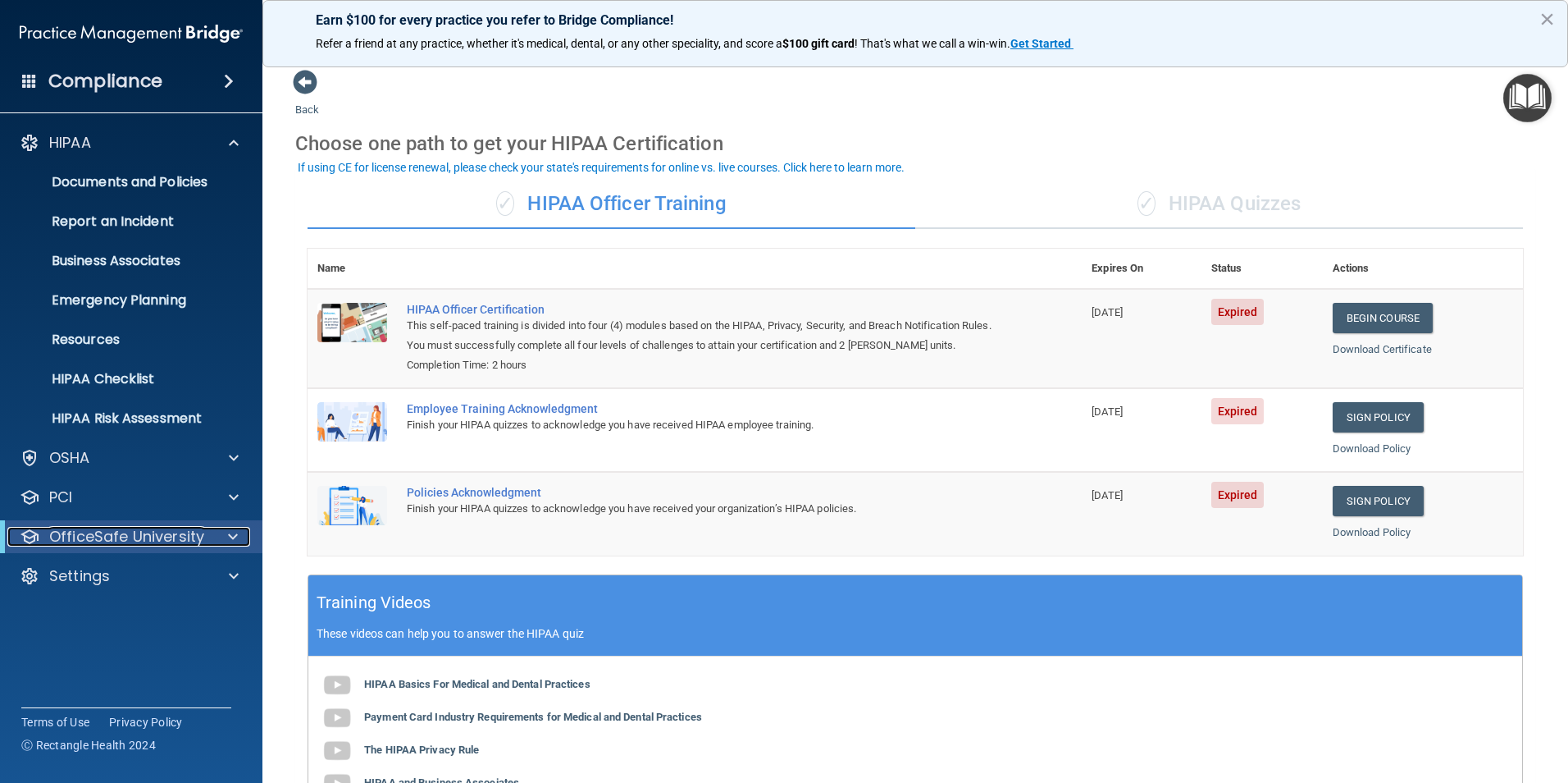
click at [161, 533] on p "OfficeSafe University" at bounding box center [126, 537] width 155 height 20
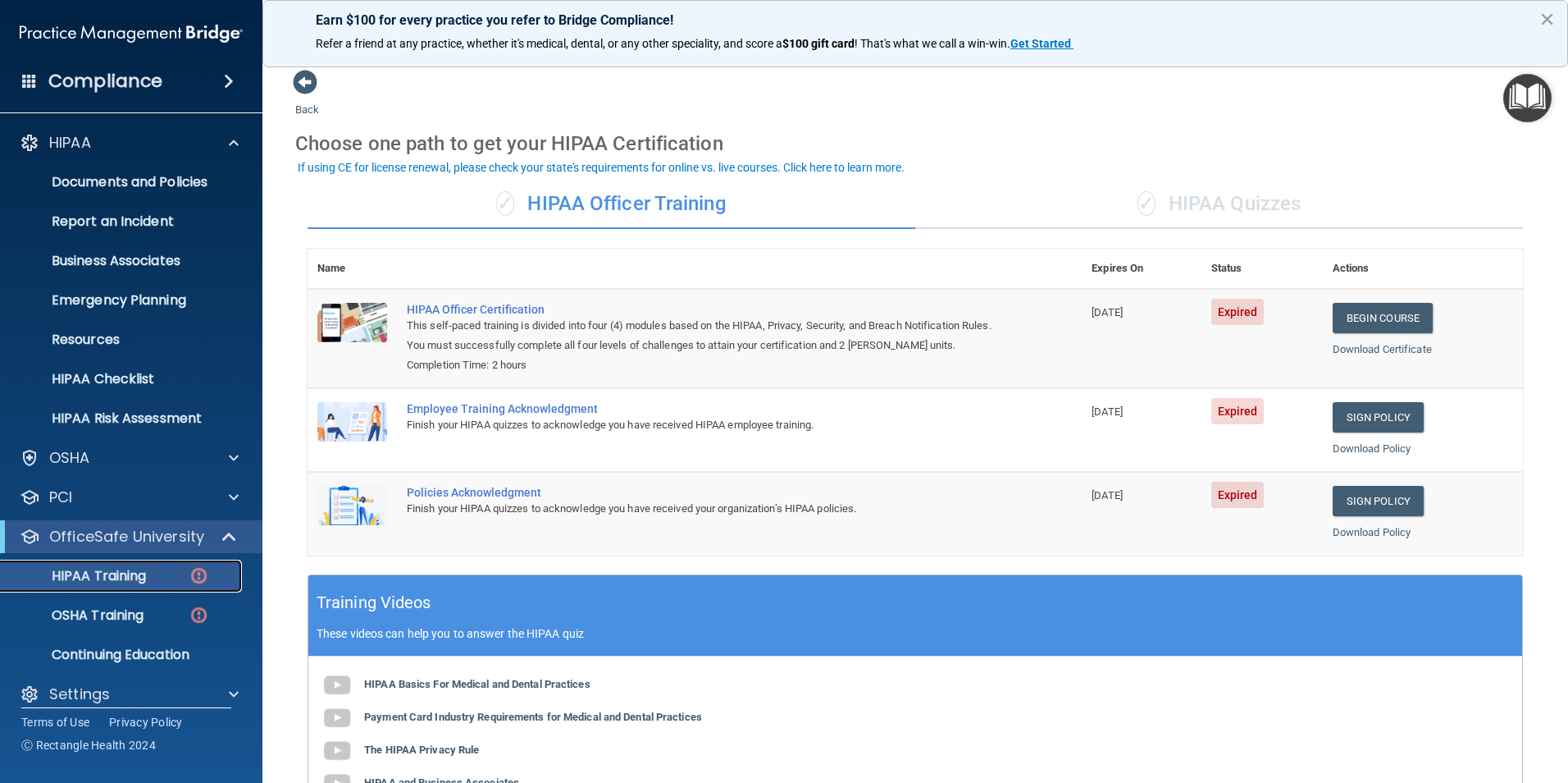
click at [130, 572] on p "HIPAA Training" at bounding box center [78, 576] width 136 height 17
click at [1241, 197] on div "✓ HIPAA Quizzes" at bounding box center [1219, 204] width 608 height 49
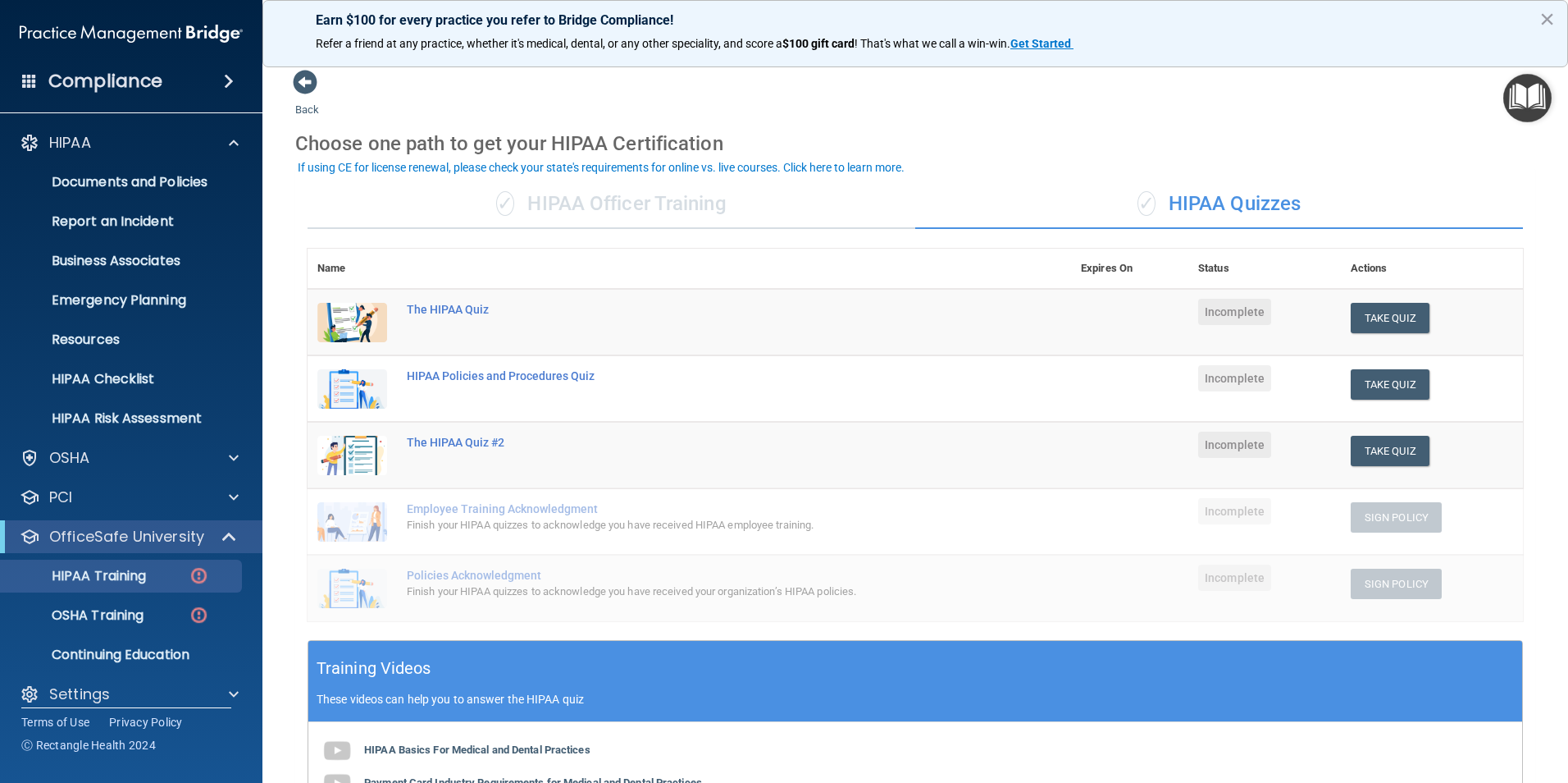
click at [604, 197] on div "✓ HIPAA Officer Training" at bounding box center [612, 204] width 608 height 49
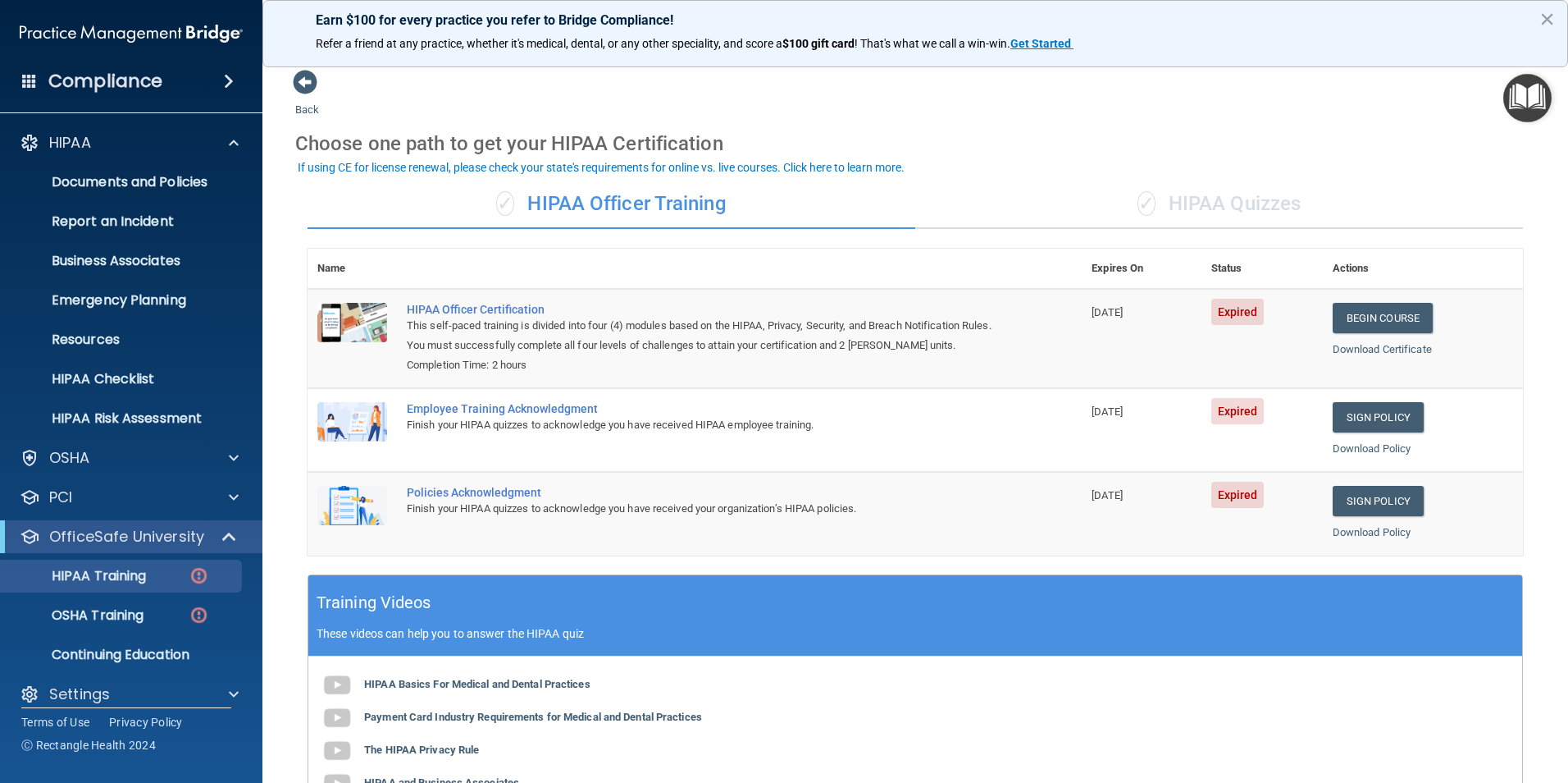
click at [1195, 205] on div "✓ HIPAA Quizzes" at bounding box center [1219, 204] width 608 height 49
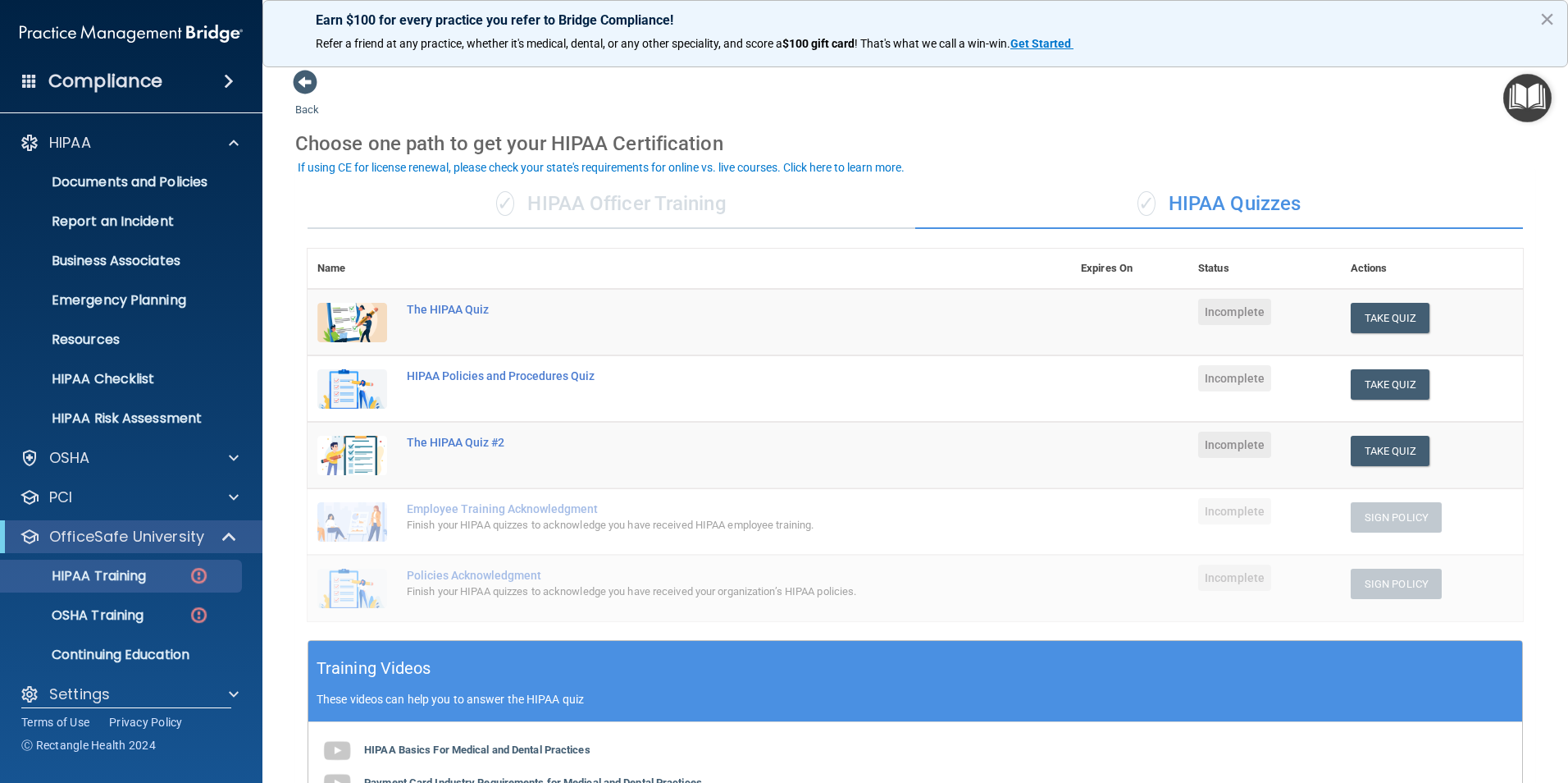
click at [615, 201] on div "✓ HIPAA Officer Training" at bounding box center [612, 204] width 608 height 49
